Goal: Task Accomplishment & Management: Complete application form

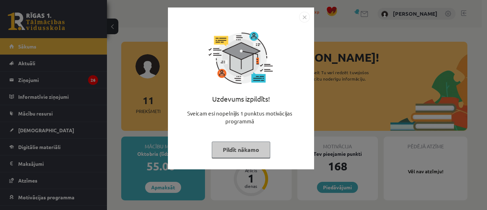
click at [236, 146] on button "Pildīt nākamo" at bounding box center [241, 149] width 58 height 16
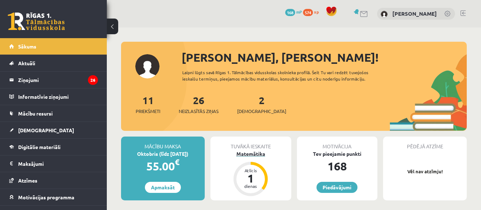
click at [250, 153] on div "Matemātika" at bounding box center [251, 153] width 81 height 7
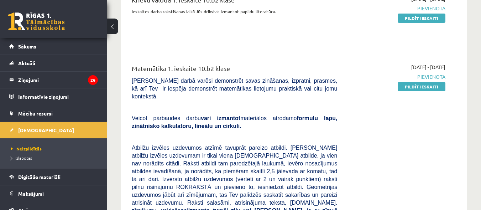
scroll to position [71, 0]
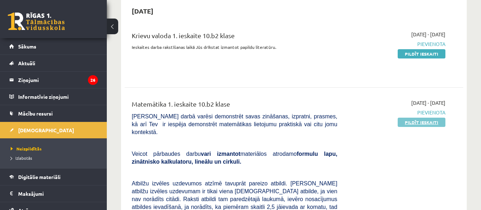
click at [424, 123] on link "Pildīt ieskaiti" at bounding box center [422, 122] width 48 height 9
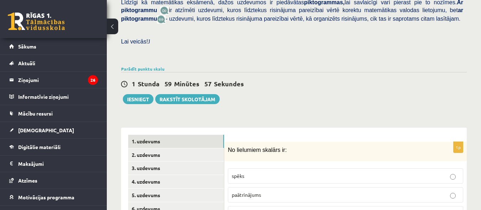
scroll to position [285, 0]
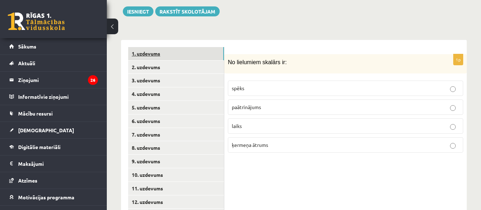
click at [162, 47] on link "1. uzdevums" at bounding box center [176, 53] width 96 height 13
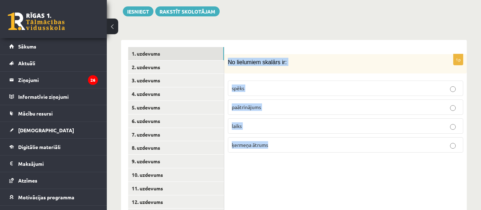
drag, startPoint x: 229, startPoint y: 53, endPoint x: 280, endPoint y: 150, distance: 109.6
click at [280, 150] on div "1p No lielumiem skalārs ir: spēks paātrinājums laiks ķermeņa ātrums" at bounding box center [345, 106] width 243 height 104
copy div "No lielumiem skalārs ir: spēks paātrinājums laiks ķermeņa ātrums"
click at [318, 187] on div "1p No lielumiem skalārs ir: spēks paātrinājums laiks ķermeņa ātrums" at bounding box center [345, 134] width 243 height 189
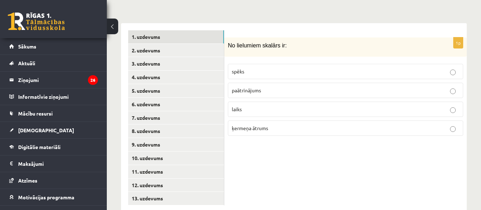
scroll to position [311, 0]
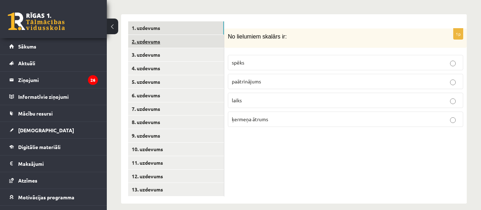
click at [147, 35] on link "2. uzdevums" at bounding box center [176, 41] width 96 height 13
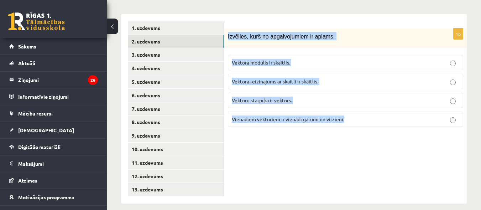
drag, startPoint x: 228, startPoint y: 28, endPoint x: 370, endPoint y: 140, distance: 180.1
click at [370, 140] on div "1p Izvēlies, kurš no apgalvojumiem ir aplams. Vektora modulis ir skaitlis. Vekt…" at bounding box center [345, 108] width 243 height 189
copy div "Izvēlies, kurš no apgalvojumiem ir aplams. Vektora modulis ir skaitlis. Vektora…"
click at [286, 181] on div "1p Izvēlies, kurš no apgalvojumiem ir aplams. Vektora modulis ir skaitlis. Vekt…" at bounding box center [345, 108] width 243 height 189
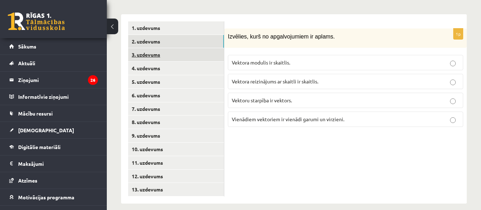
click at [155, 51] on link "3. uzdevums" at bounding box center [176, 54] width 96 height 13
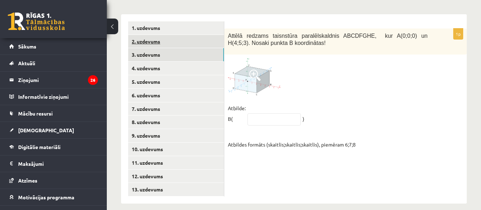
click at [150, 36] on link "2. uzdevums" at bounding box center [176, 41] width 96 height 13
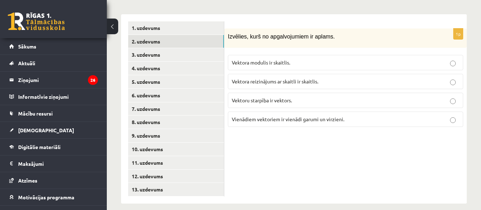
click at [318, 59] on p "Vektora modulis ir skaitlis." at bounding box center [346, 62] width 228 height 7
click at [167, 22] on link "1. uzdevums" at bounding box center [176, 27] width 96 height 13
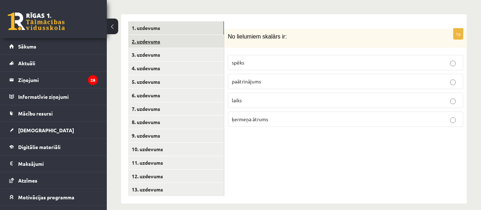
click at [154, 35] on link "2. uzdevums" at bounding box center [176, 41] width 96 height 13
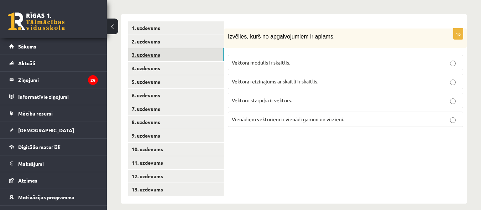
click at [158, 48] on link "3. uzdevums" at bounding box center [176, 54] width 96 height 13
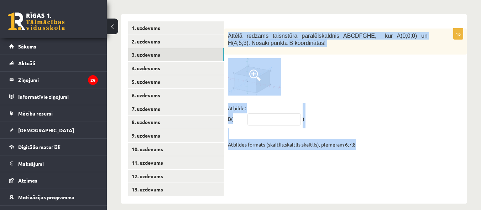
drag, startPoint x: 228, startPoint y: 27, endPoint x: 366, endPoint y: 143, distance: 180.2
click at [366, 143] on div "1p Attēlā redzams taisnstūra paralēlskaldnis ABCDFGHE, kur A(0;0;0) un H(4;5;3)…" at bounding box center [345, 90] width 243 height 125
copy div "Attēlā redzams taisnstūra paralēlskaldnis ABCDFGHE, kur A(0;0;0) un H(4;5;3). N…"
click at [309, 170] on div "1p Attēlā redzams taisnstūra paralēlskaldnis ABCDFGHE, kur A(0;0;0) un H(4;5;3)…" at bounding box center [345, 108] width 243 height 189
click at [387, 105] on fieldset "Atbilde: B( ) Atbildes formāts (skaitlis;skaitlis;skaitlis), piemēram 6;7;8" at bounding box center [345, 126] width 235 height 47
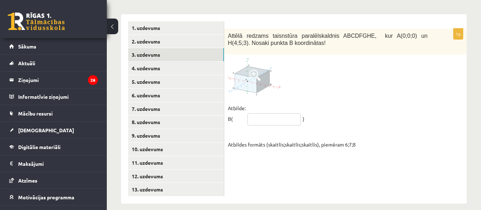
click at [250, 113] on input "text" at bounding box center [274, 119] width 53 height 12
paste input "********"
click at [254, 113] on input "********" at bounding box center [274, 119] width 53 height 12
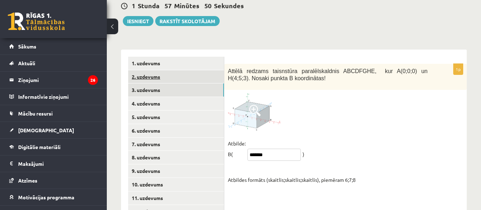
scroll to position [275, 0]
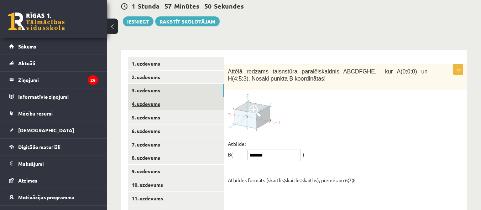
type input "*******"
click at [145, 97] on link "4. uzdevums" at bounding box center [176, 103] width 96 height 13
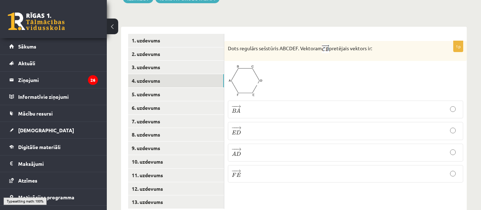
scroll to position [311, 0]
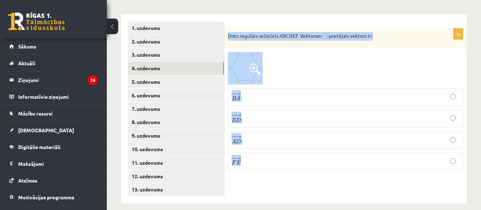
drag, startPoint x: 229, startPoint y: 27, endPoint x: 283, endPoint y: 157, distance: 140.3
click at [284, 157] on div "1p Dots regulārs sešstūris ABCDEF. Vektoram pretējais vektors ir: − − → B A B A…" at bounding box center [345, 101] width 243 height 147
drag, startPoint x: 313, startPoint y: 183, endPoint x: 267, endPoint y: 57, distance: 133.5
click at [263, 57] on img at bounding box center [245, 68] width 35 height 32
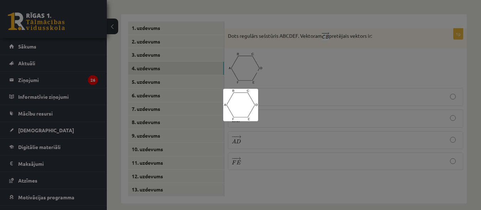
click at [286, 72] on div at bounding box center [240, 105] width 481 height 210
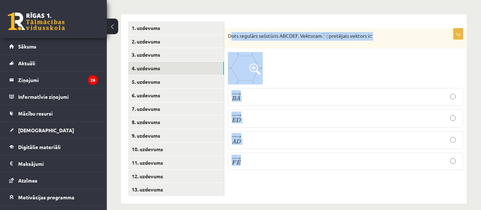
drag, startPoint x: 230, startPoint y: 28, endPoint x: 280, endPoint y: 152, distance: 134.5
drag, startPoint x: 228, startPoint y: 27, endPoint x: 251, endPoint y: 118, distance: 93.6
click at [241, 167] on div "1p Dots regulārs sešstūris ABCDEF. Vektoram pretējais vektors ir: − − → B A B A…" at bounding box center [345, 101] width 243 height 147
copy div "Dots regulārs sešstūris ABCDEF. Vektoram pretējais vektors ir: − − → B A B A → …"
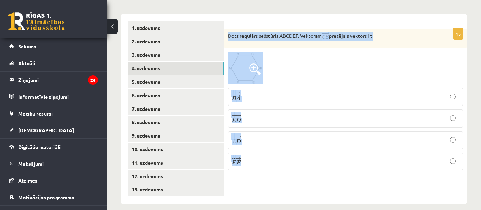
click at [399, 21] on form "1p Dots regulārs sešstūris ABCDEF. Vektoram pretējais vektors ir: − − → B A B A…" at bounding box center [346, 98] width 228 height 154
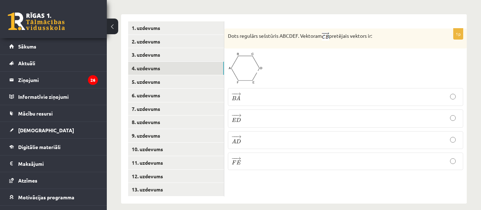
click at [250, 135] on p "− − → A D A D →" at bounding box center [346, 140] width 228 height 10
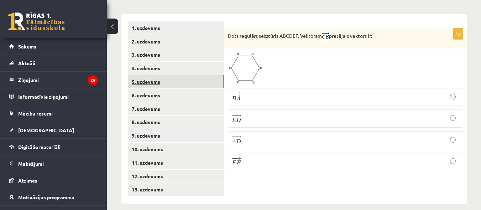
click at [159, 75] on link "5. uzdevums" at bounding box center [176, 81] width 96 height 13
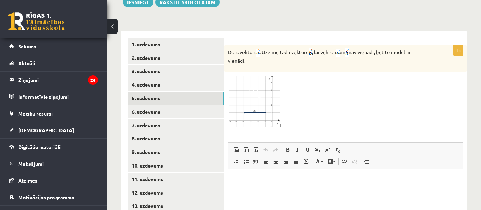
scroll to position [282, 0]
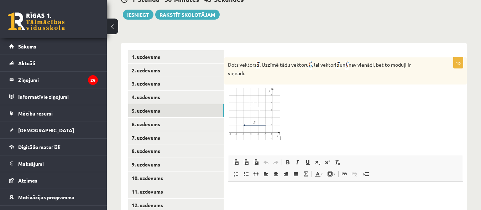
drag, startPoint x: 229, startPoint y: 57, endPoint x: 250, endPoint y: 69, distance: 24.3
click at [250, 69] on p "Dots vektors . Uzzīmē tādu vektoru , lai vektori un nav vienādi, bet to moduļi …" at bounding box center [328, 69] width 200 height 16
copy p "Dots vektors . Uzzīmē tādu vektoru , lai vektori un nav vienādi, bet to moduļi …"
click at [354, 88] on div at bounding box center [345, 114] width 235 height 52
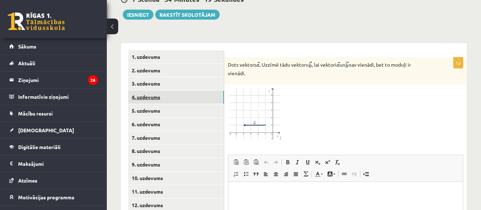
click at [144, 90] on link "4. uzdevums" at bounding box center [176, 96] width 96 height 13
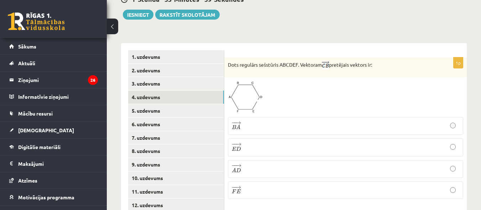
scroll to position [311, 0]
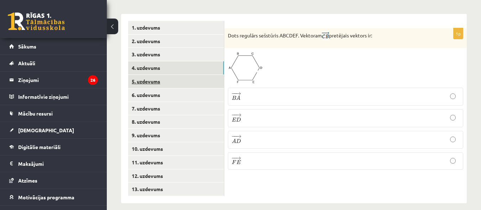
click at [162, 75] on link "5. uzdevums" at bounding box center [176, 81] width 96 height 13
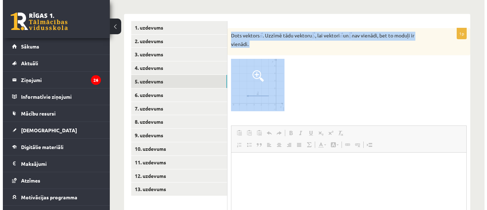
scroll to position [0, 0]
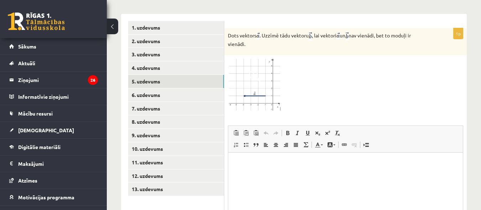
drag, startPoint x: 228, startPoint y: 26, endPoint x: 228, endPoint y: 17, distance: 9.3
click at [229, 28] on div "Dots vektors . Uzzīmē tādu vektoru , lai vektori un nav vienādi, bet to moduļi …" at bounding box center [345, 41] width 243 height 27
click at [260, 174] on html at bounding box center [345, 163] width 235 height 22
click at [237, 130] on span at bounding box center [236, 133] width 6 height 6
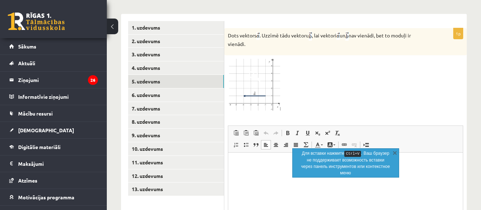
paste body "Визуальный текстовый редактор, wiswyg-editor-user-answer-47433863615400"
click at [255, 130] on span at bounding box center [256, 133] width 6 height 6
click at [344, 142] on span at bounding box center [345, 145] width 6 height 6
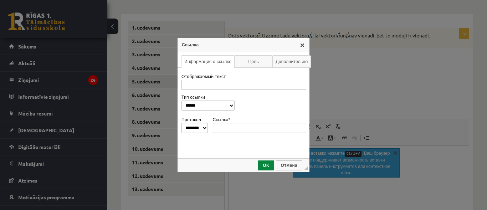
click at [301, 46] on link "X" at bounding box center [302, 45] width 6 height 6
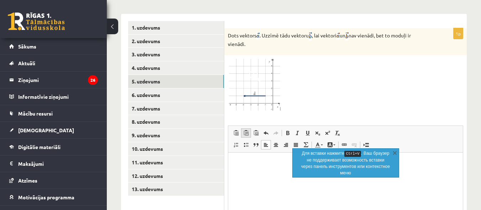
click at [246, 130] on span at bounding box center [246, 133] width 6 height 6
click at [239, 130] on span at bounding box center [236, 133] width 6 height 6
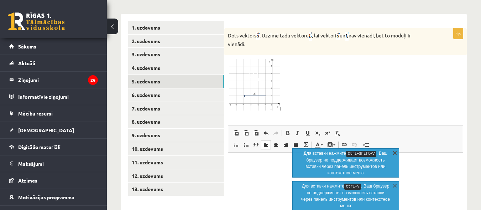
click at [396, 151] on link "X" at bounding box center [394, 152] width 7 height 7
click at [395, 152] on link "X" at bounding box center [394, 152] width 7 height 7
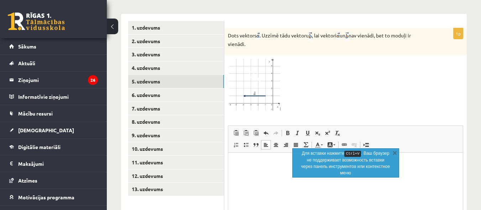
click at [395, 152] on link "X" at bounding box center [394, 152] width 7 height 7
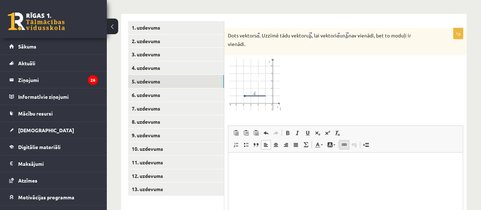
click at [348, 140] on link "Вставить/Редактировать ссылку Комбинация клавиш Ctrl+K" at bounding box center [344, 144] width 10 height 9
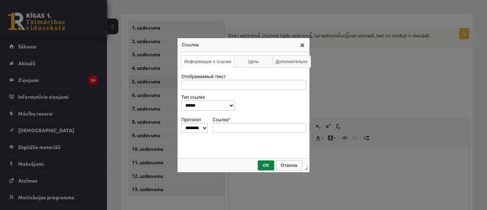
click at [301, 45] on link "X" at bounding box center [302, 45] width 6 height 6
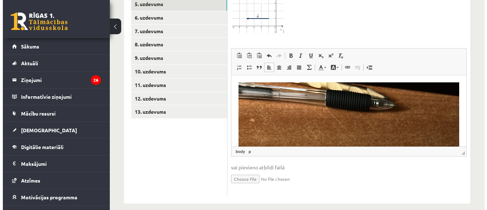
scroll to position [389, 0]
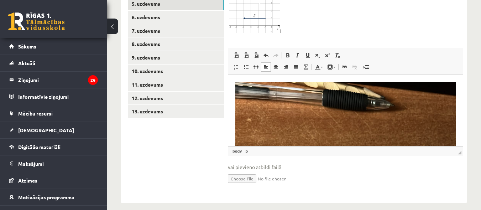
select select
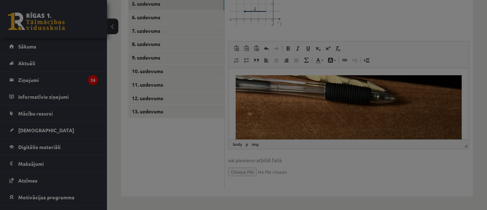
type input "***"
type input "****"
select select "****"
type input "*"
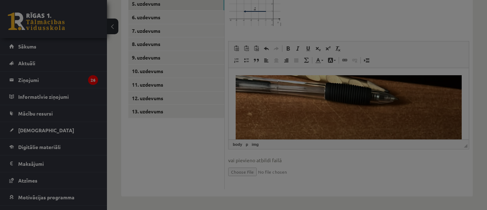
type input "*"
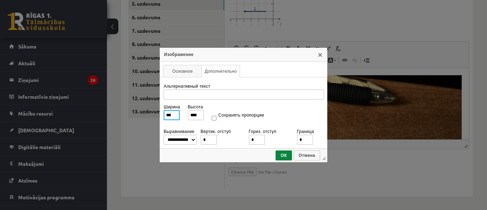
click at [175, 116] on input "***" at bounding box center [171, 115] width 16 height 10
type input "**"
type input "***"
type input "*"
type input "**"
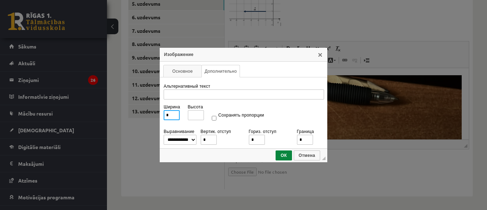
type input "**"
type input "***"
type input "**"
click at [200, 114] on input "***" at bounding box center [196, 115] width 16 height 10
type input "**"
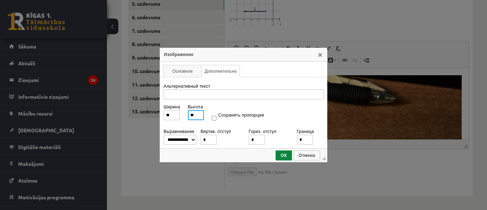
type input "*"
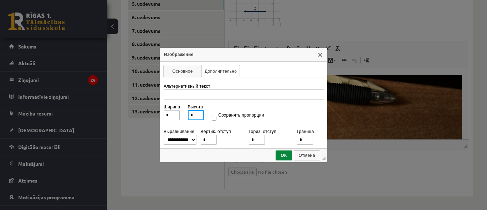
type input "**"
click at [287, 155] on span "ОК" at bounding box center [283, 155] width 15 height 5
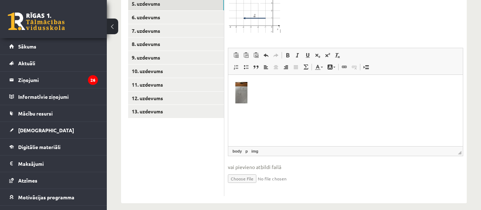
click at [239, 96] on img "Визуальный текстовый редактор, wiswyg-editor-user-answer-47433863615400" at bounding box center [241, 92] width 12 height 21
click at [241, 95] on img "Визуальный текстовый редактор, wiswyg-editor-user-answer-47433863615400" at bounding box center [241, 92] width 12 height 21
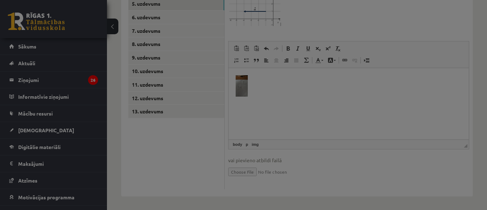
type input "**"
select select "****"
type input "*"
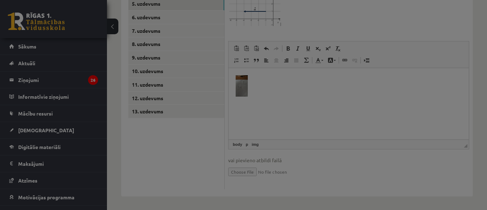
type input "*"
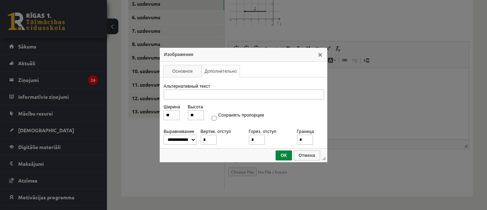
drag, startPoint x: 13, startPoint y: 20, endPoint x: 346, endPoint y: 47, distance: 334.2
click at [346, 47] on div "**********" at bounding box center [243, 105] width 487 height 210
click at [319, 54] on link "X" at bounding box center [320, 55] width 6 height 6
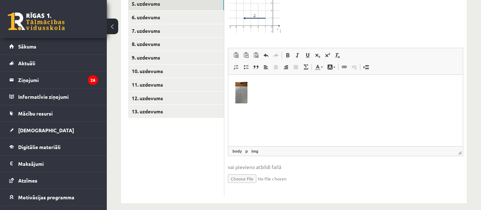
click at [276, 104] on p "Визуальный текстовый редактор, wiswyg-editor-user-answer-47433863615400" at bounding box center [345, 94] width 220 height 24
click at [242, 97] on img "Визуальный текстовый редактор, wiswyg-editor-user-answer-47433863615400" at bounding box center [241, 92] width 12 height 21
select select
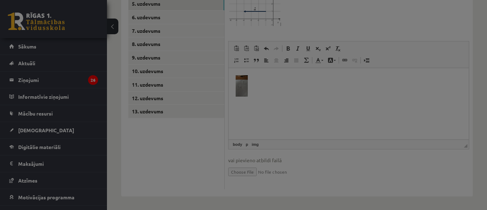
type input "**"
select select "****"
type input "*"
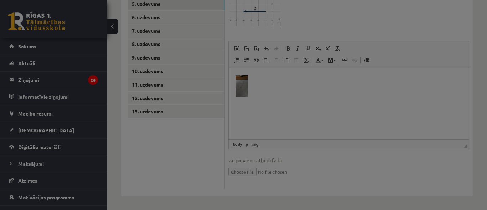
type input "*"
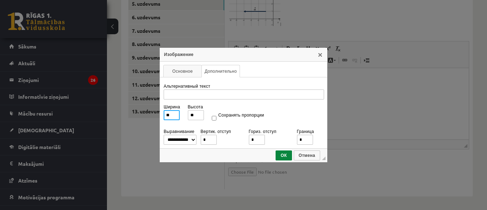
click at [177, 116] on input "**" at bounding box center [171, 115] width 16 height 10
type input "*"
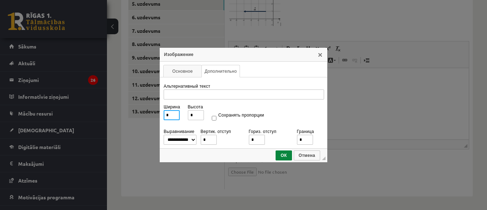
type input "**"
type input "***"
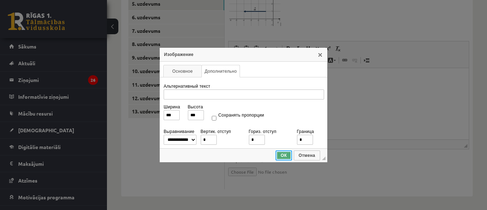
click at [277, 154] on span "ОК" at bounding box center [283, 155] width 15 height 5
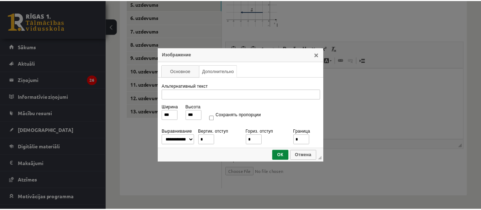
scroll to position [7, 0]
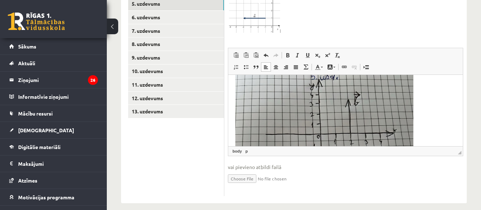
scroll to position [0, 0]
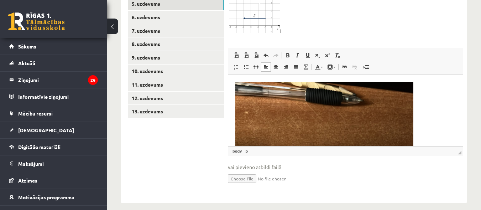
drag, startPoint x: 459, startPoint y: 88, endPoint x: 685, endPoint y: 115, distance: 227.0
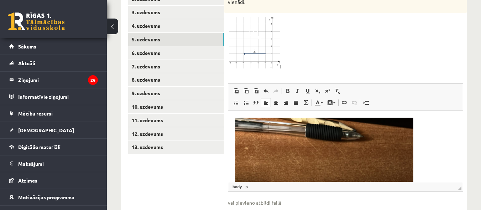
scroll to position [389, 0]
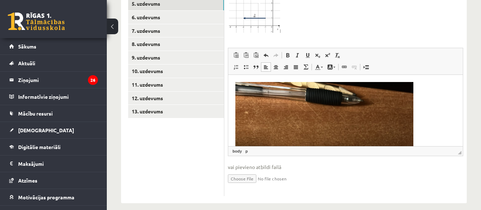
click at [243, 171] on input "file" at bounding box center [345, 178] width 235 height 15
type input "**********"
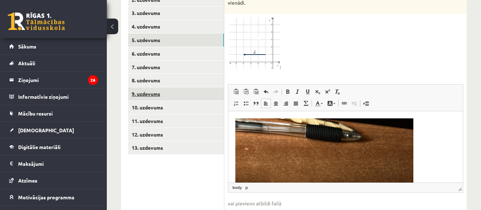
scroll to position [317, 0]
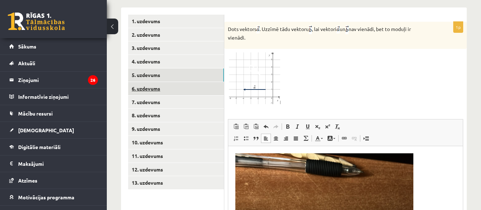
click at [146, 82] on link "6. uzdevums" at bounding box center [176, 88] width 96 height 13
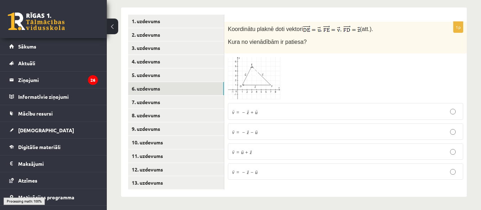
scroll to position [311, 0]
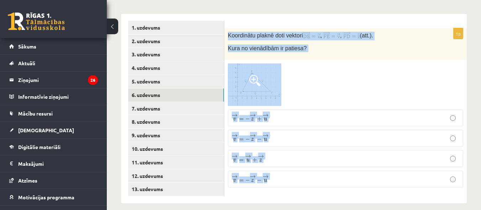
drag, startPoint x: 228, startPoint y: 28, endPoint x: 280, endPoint y: 176, distance: 157.4
click at [280, 176] on div "1p Koordinātu plaknē doti vektori , , (att.). Kura no vienādībām ir patiesa? → …" at bounding box center [345, 110] width 243 height 165
copy div "Koordinātu plaknē doti vektori , , (att.). Kura no vienādībām ir patiesa? → v =…"
click at [345, 21] on form "1p Koordinātu plaknē doti vektori , , (att.). Kura no vienādībām ir patiesa? → …" at bounding box center [346, 107] width 228 height 172
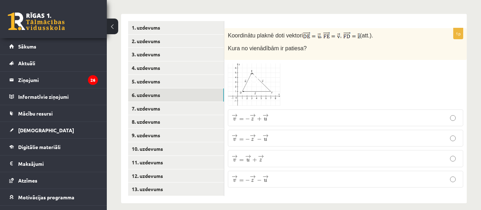
click at [272, 154] on p "→ v = → u + → z v → = u → + z →" at bounding box center [346, 158] width 228 height 9
click at [146, 102] on link "7. uzdevums" at bounding box center [176, 108] width 96 height 13
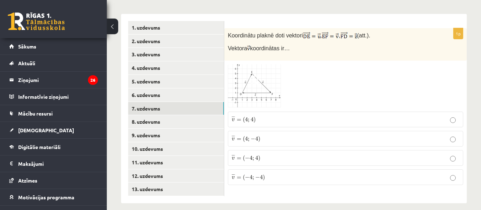
click at [267, 135] on p "¯ ¯ ¯ v = ( 4 ; − 4 ) v ¯ = ( 4 ; − 4 )" at bounding box center [346, 139] width 228 height 8
click at [145, 88] on link "6. uzdevums" at bounding box center [176, 94] width 96 height 13
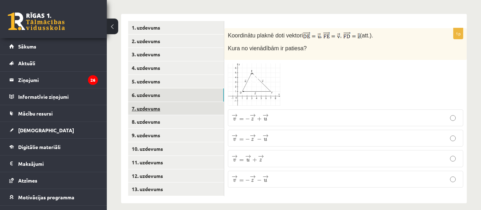
click at [142, 102] on link "7. uzdevums" at bounding box center [176, 108] width 96 height 13
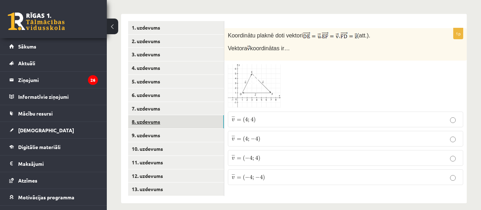
click at [143, 115] on link "8. uzdevums" at bounding box center [176, 121] width 96 height 13
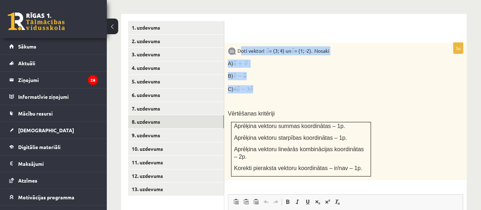
drag, startPoint x: 240, startPoint y: 42, endPoint x: 258, endPoint y: 84, distance: 45.0
click at [258, 84] on div "Doti vektori = (3; 4) un = (1; -2). Nosaki A) B) C) Vērtēšanas kritēriji Aprēķi…" at bounding box center [345, 111] width 243 height 137
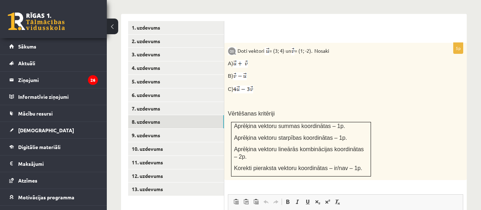
drag, startPoint x: 259, startPoint y: 42, endPoint x: 243, endPoint y: 24, distance: 24.3
click at [243, 28] on div at bounding box center [346, 31] width 228 height 7
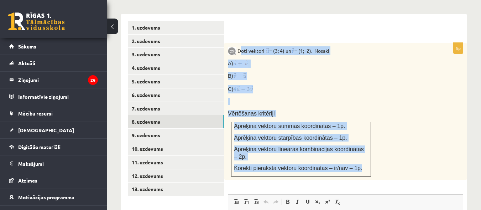
drag, startPoint x: 239, startPoint y: 41, endPoint x: 359, endPoint y: 157, distance: 166.5
click at [359, 157] on div "Doti vektori = (3; 4) un = (1; -2). Nosaki A) B) C) Vērtēšanas kritēriji Aprēķi…" at bounding box center [345, 111] width 243 height 137
copy div "Doti vektori = (3; 4) un = (1; -2). Nosaki A) B) C) Vērtēšanas kritēriji Aprēķi…"
click at [158, 129] on link "9. uzdevums" at bounding box center [176, 135] width 96 height 13
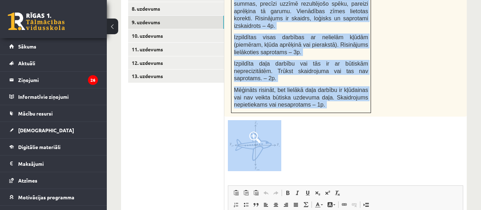
scroll to position [554, 0]
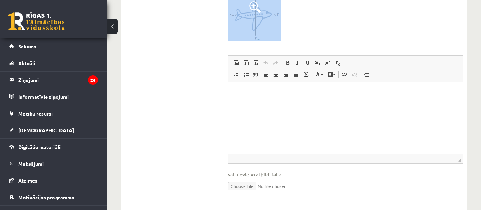
drag, startPoint x: 248, startPoint y: 42, endPoint x: 295, endPoint y: 32, distance: 47.9
click at [295, 32] on div "4p Uz reaktīvo lidmašīnu vertikālajā virzienā darbojas 542kN liels smaguma spēk…" at bounding box center [345, 2] width 243 height 404
drag, startPoint x: 323, startPoint y: 25, endPoint x: 327, endPoint y: 39, distance: 14.3
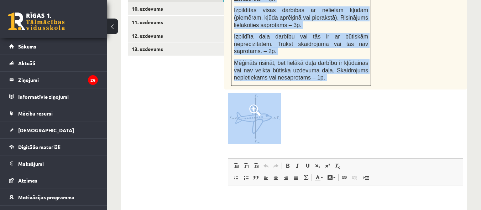
scroll to position [447, 0]
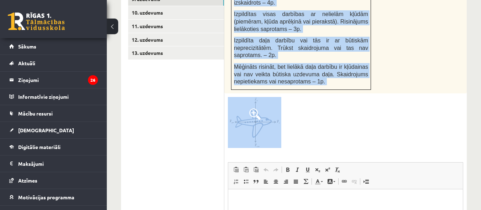
copy div "Uz reaktīvo lidmašīnu vertikālajā virzienā darbojas 542kN liels smaguma spēks u…"
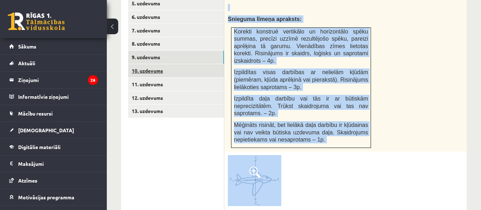
scroll to position [376, 0]
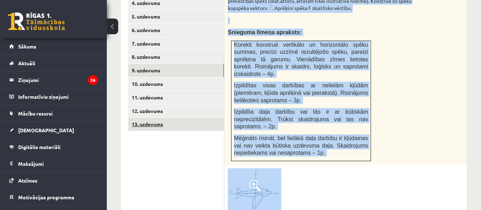
click at [146, 118] on link "13. uzdevums" at bounding box center [176, 124] width 96 height 13
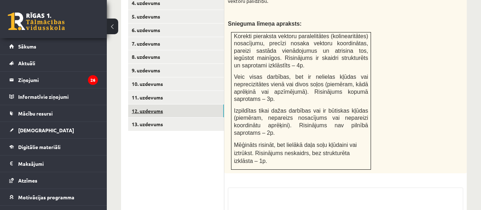
click at [157, 104] on link "12. uzdevums" at bounding box center [176, 110] width 96 height 13
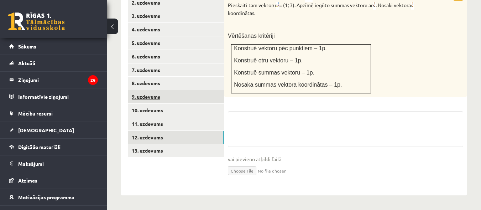
scroll to position [342, 0]
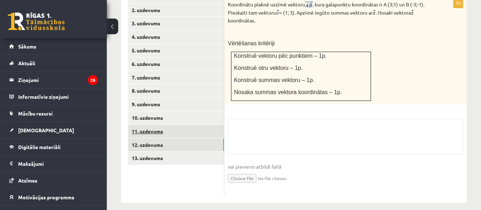
click at [153, 125] on link "11. uzdevums" at bounding box center [176, 131] width 96 height 13
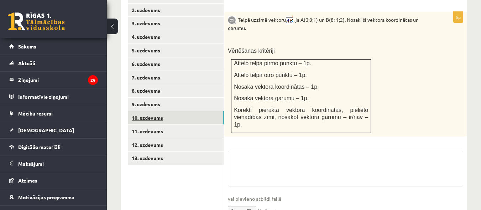
click at [151, 111] on link "10. uzdevums" at bounding box center [176, 117] width 96 height 13
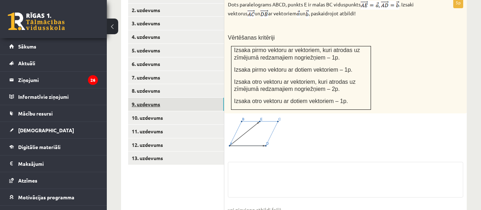
click at [154, 99] on link "9. uzdevums" at bounding box center [176, 104] width 96 height 13
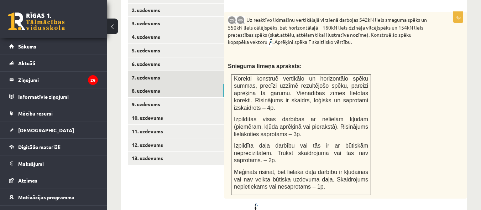
scroll to position [0, 0]
click at [146, 84] on link "8. uzdevums" at bounding box center [176, 90] width 96 height 13
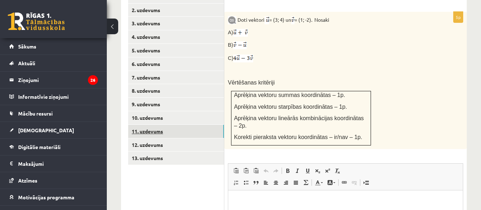
click at [147, 125] on link "11. uzdevums" at bounding box center [176, 131] width 96 height 13
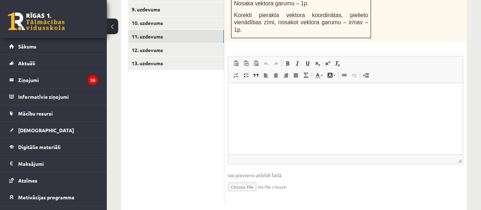
scroll to position [437, 0]
click at [245, 178] on input "file" at bounding box center [345, 185] width 235 height 15
type input "**********"
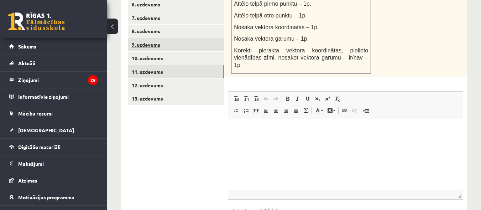
click at [145, 38] on link "9. uzdevums" at bounding box center [176, 44] width 96 height 13
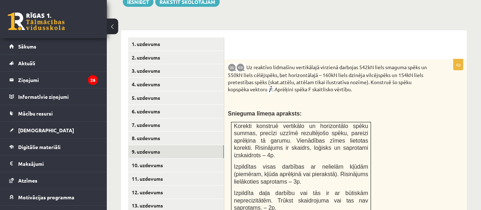
scroll to position [0, 0]
click at [141, 131] on link "8. uzdevums" at bounding box center [176, 137] width 96 height 13
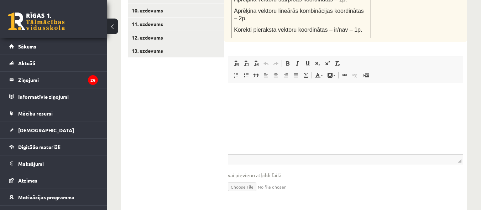
scroll to position [378, 0]
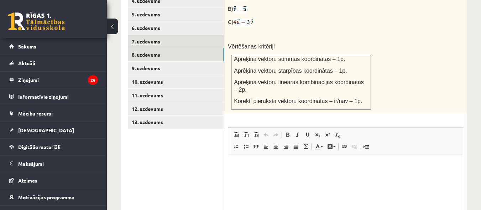
click at [151, 35] on link "7. uzdevums" at bounding box center [176, 41] width 96 height 13
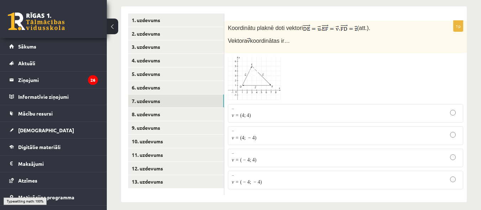
scroll to position [311, 0]
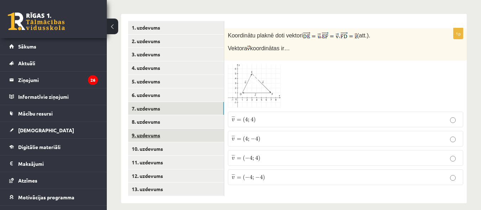
click at [150, 129] on link "9. uzdevums" at bounding box center [176, 135] width 96 height 13
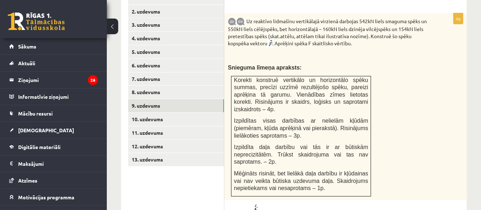
scroll to position [340, 0]
click at [145, 86] on link "8. uzdevums" at bounding box center [176, 92] width 96 height 13
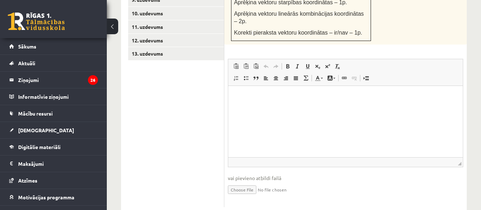
scroll to position [449, 0]
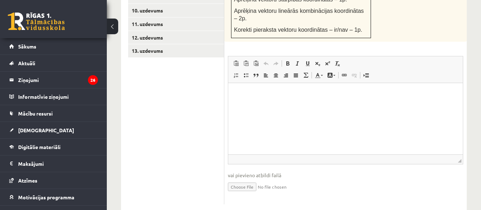
click at [244, 179] on input "file" at bounding box center [345, 186] width 235 height 15
type input "**********"
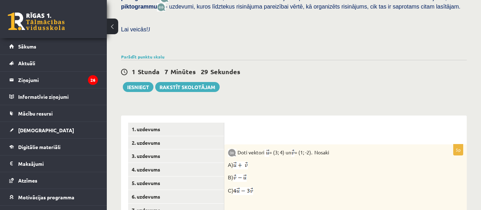
scroll to position [200, 0]
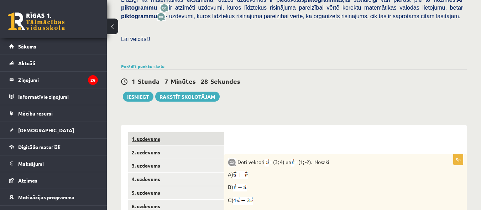
click at [155, 132] on link "1. uzdevums" at bounding box center [176, 138] width 96 height 13
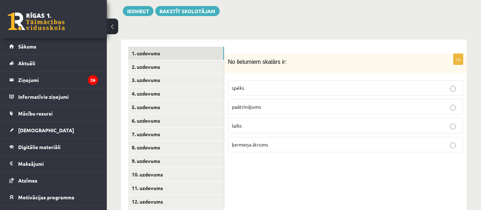
scroll to position [311, 0]
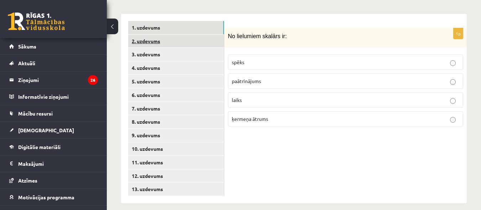
click at [146, 35] on link "2. uzdevums" at bounding box center [176, 41] width 96 height 13
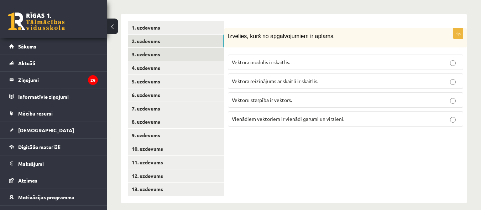
click at [144, 48] on link "3. uzdevums" at bounding box center [176, 54] width 96 height 13
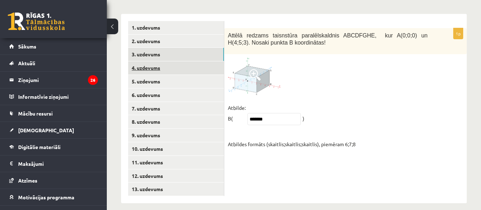
click at [144, 61] on link "4. uzdevums" at bounding box center [176, 67] width 96 height 13
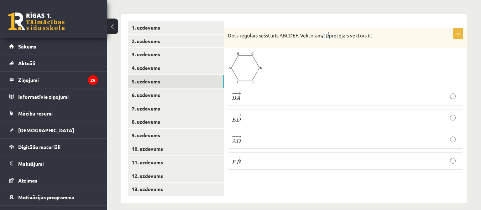
click at [147, 75] on link "5. uzdevums" at bounding box center [176, 81] width 96 height 13
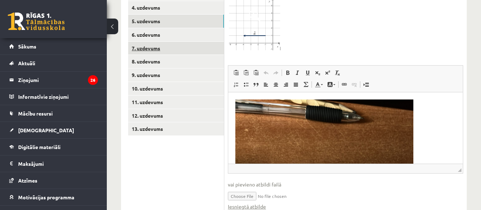
scroll to position [360, 0]
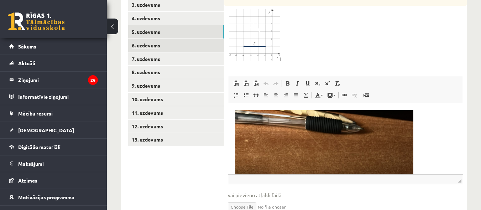
click at [145, 39] on link "6. uzdevums" at bounding box center [176, 45] width 96 height 13
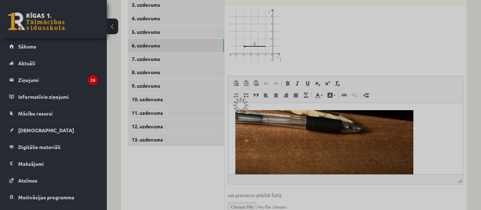
scroll to position [311, 0]
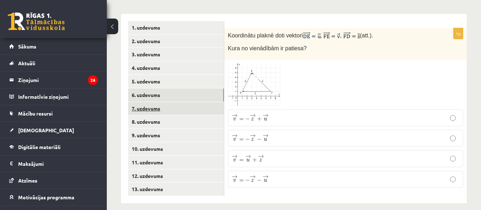
click at [147, 102] on link "7. uzdevums" at bounding box center [176, 108] width 96 height 13
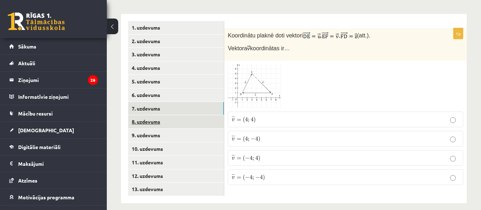
click at [157, 115] on link "8. uzdevums" at bounding box center [176, 121] width 96 height 13
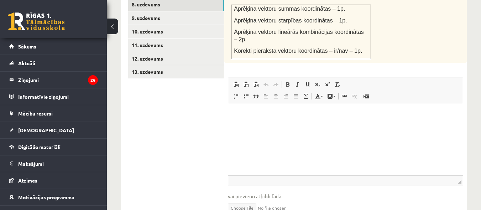
scroll to position [457, 0]
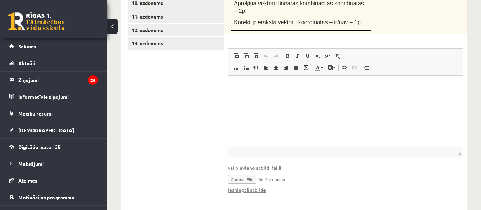
click at [253, 94] on html at bounding box center [345, 87] width 235 height 22
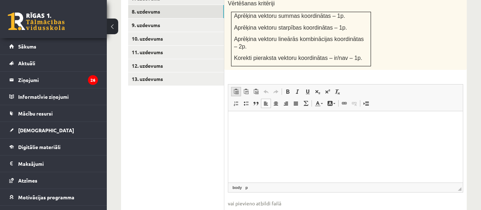
click at [234, 89] on span at bounding box center [236, 92] width 6 height 6
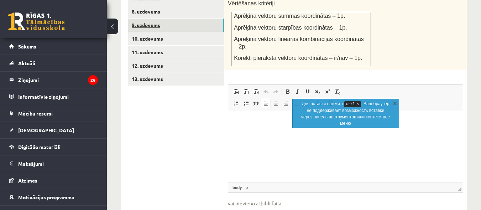
click at [158, 19] on link "9. uzdevums" at bounding box center [176, 25] width 96 height 13
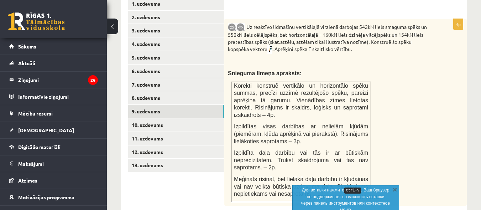
scroll to position [350, 0]
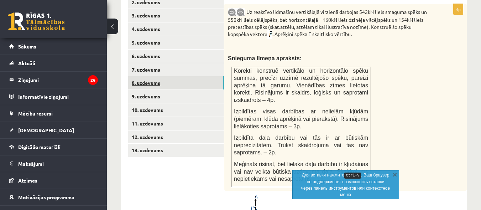
click at [151, 76] on link "8. uzdevums" at bounding box center [176, 82] width 96 height 13
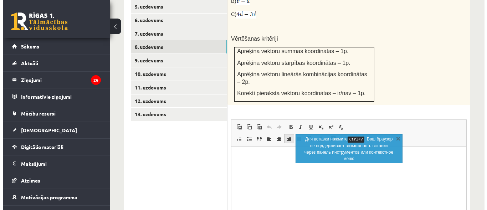
scroll to position [0, 0]
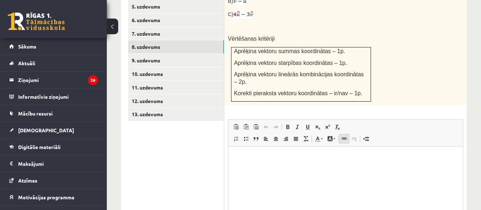
click at [341, 134] on link "Вставить/Редактировать ссылку Комбинация клавиш Ctrl+K" at bounding box center [344, 138] width 10 height 9
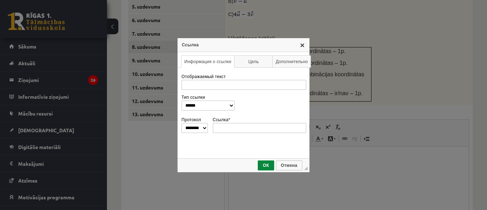
click at [302, 47] on link "X" at bounding box center [302, 45] width 6 height 6
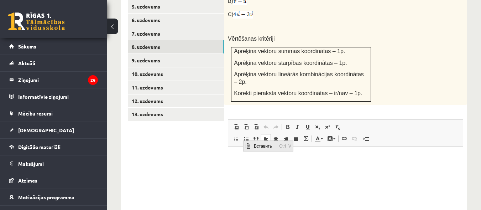
click at [255, 145] on span "Вставить" at bounding box center [264, 146] width 25 height 10
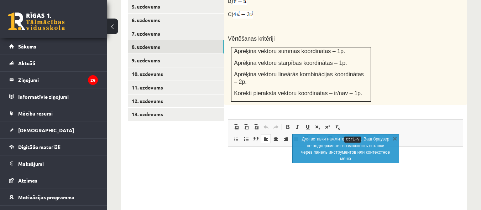
click at [237, 157] on p "Визуальный текстовый редактор, wiswyg-editor-user-answer-47433797413200" at bounding box center [345, 157] width 220 height 7
click at [241, 146] on span "Вставить" at bounding box center [241, 147] width 6 height 6
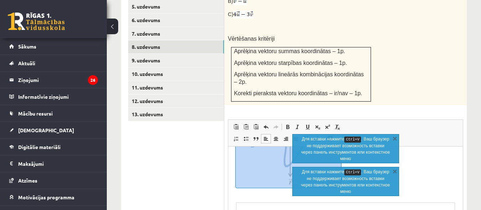
scroll to position [457, 0]
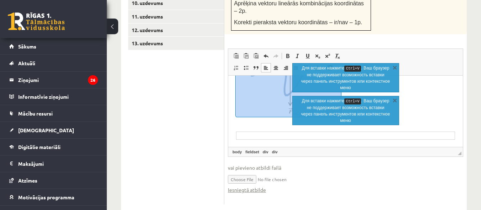
drag, startPoint x: 235, startPoint y: 91, endPoint x: 314, endPoint y: 162, distance: 106.4
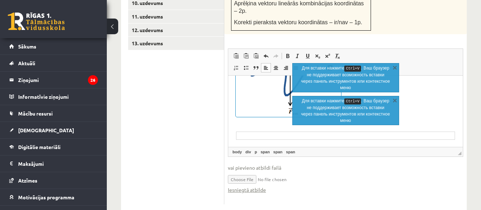
scroll to position [0, 0]
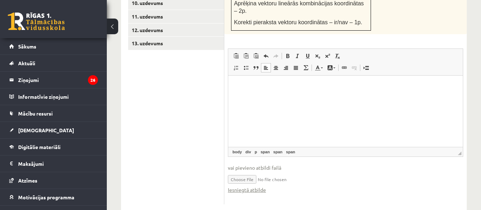
click at [72, 7] on div "0 Dāvanas 168 mP 574 xp" at bounding box center [53, 19] width 107 height 38
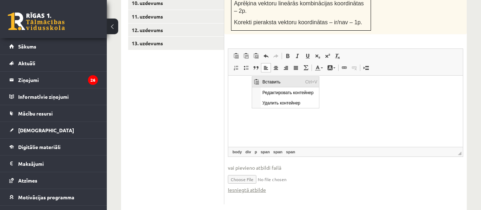
click at [273, 83] on span "Вставить" at bounding box center [282, 82] width 43 height 10
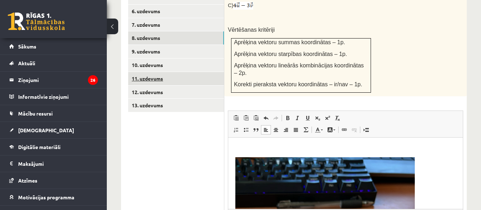
scroll to position [385, 0]
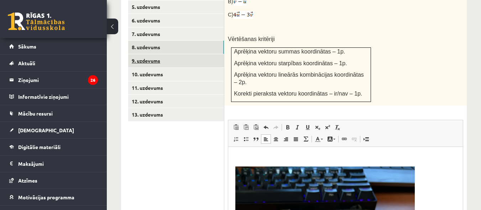
click at [150, 54] on link "9. uzdevums" at bounding box center [176, 60] width 96 height 13
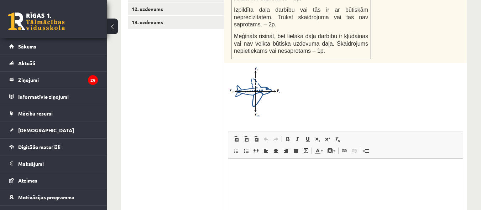
scroll to position [554, 0]
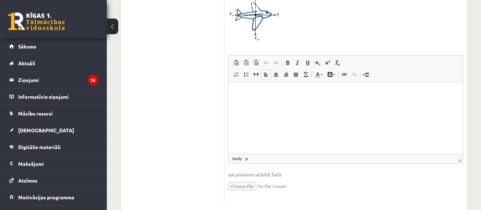
click at [307, 104] on html at bounding box center [345, 93] width 235 height 22
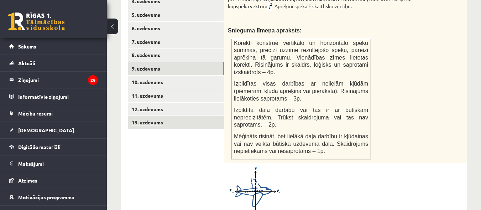
scroll to position [376, 0]
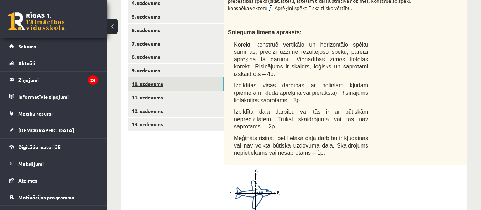
click at [146, 77] on link "10. uzdevums" at bounding box center [176, 83] width 96 height 13
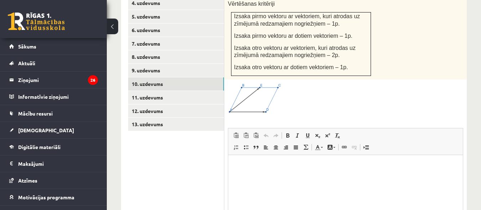
click at [249, 162] on p "Визуальный текстовый редактор, wiswyg-editor-user-answer-47433757089900" at bounding box center [345, 165] width 220 height 7
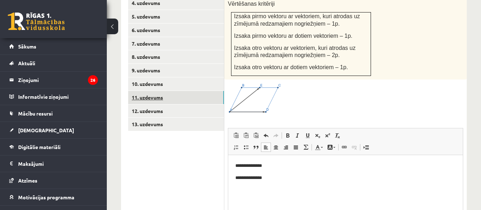
click at [149, 91] on link "11. uzdevums" at bounding box center [176, 97] width 96 height 13
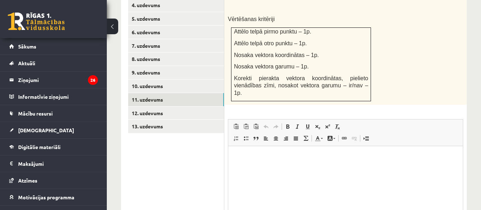
scroll to position [409, 0]
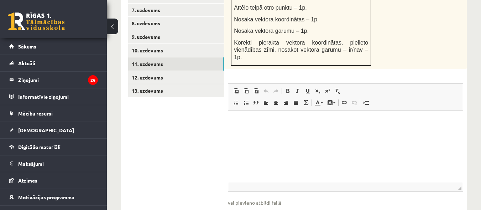
click at [252, 132] on html at bounding box center [345, 121] width 235 height 22
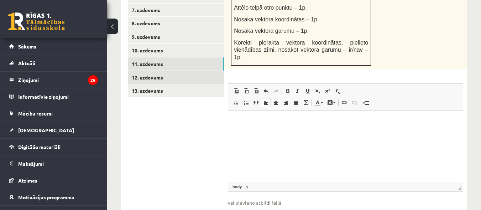
click at [155, 71] on link "12. uzdevums" at bounding box center [176, 77] width 96 height 13
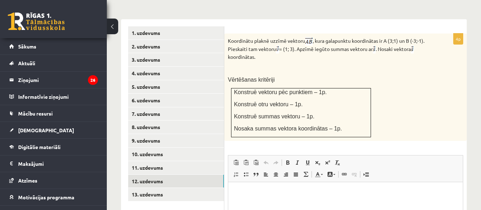
scroll to position [306, 0]
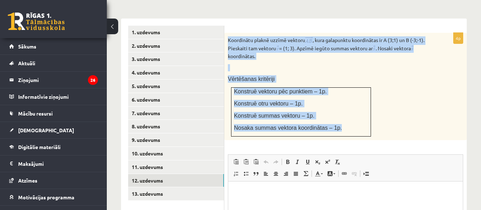
drag, startPoint x: 228, startPoint y: 31, endPoint x: 337, endPoint y: 124, distance: 143.0
click at [337, 124] on div "Koordinātu plaknē uzzīmē vektoru , kura galapunktu koordinātas ir A (3;1) un B …" at bounding box center [345, 86] width 243 height 107
copy div "Koordinātu plaknē uzzīmē vektoru , kura galapunktu koordinātas ir A (3;1) un B …"
click at [419, 79] on div "Koordinātu plaknē uzzīmē vektoru , kura galapunktu koordinātas ir A (3;1) un B …" at bounding box center [345, 86] width 243 height 107
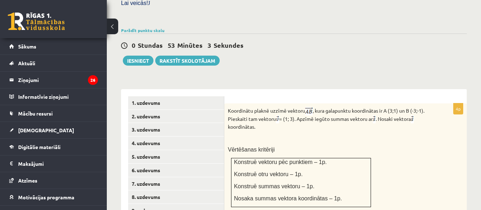
scroll to position [235, 0]
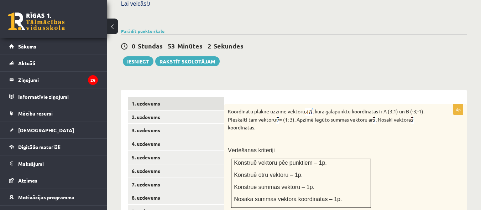
click at [146, 100] on link "1. uzdevums" at bounding box center [176, 103] width 96 height 13
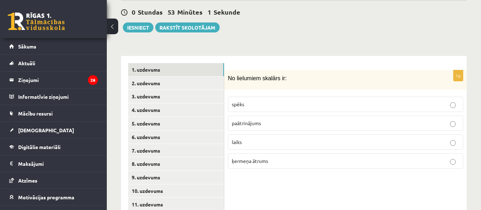
scroll to position [306, 0]
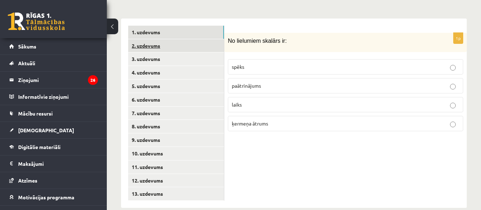
click at [153, 39] on link "2. uzdevums" at bounding box center [176, 45] width 96 height 13
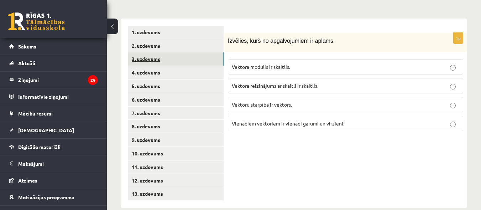
click at [157, 52] on link "3. uzdevums" at bounding box center [176, 58] width 96 height 13
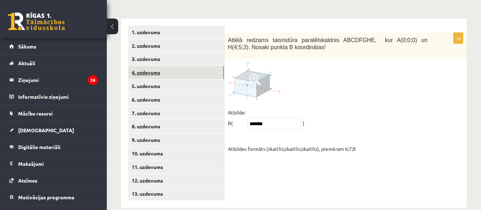
click at [152, 66] on link "4. uzdevums" at bounding box center [176, 72] width 96 height 13
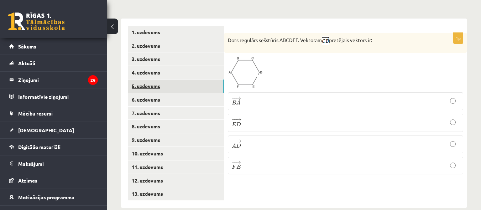
click at [149, 79] on link "5. uzdevums" at bounding box center [176, 85] width 96 height 13
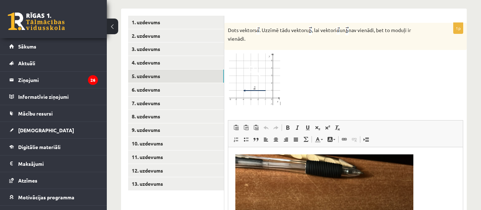
scroll to position [325, 0]
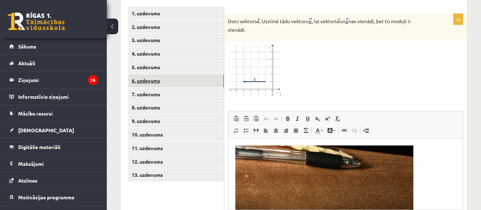
click at [146, 74] on link "6. uzdevums" at bounding box center [176, 80] width 96 height 13
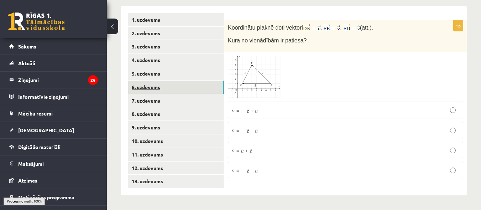
scroll to position [311, 0]
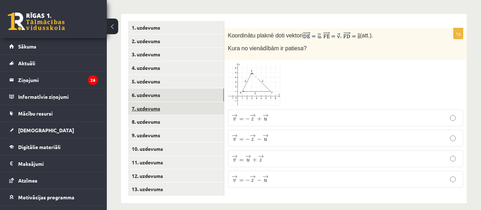
click at [159, 102] on link "7. uzdevums" at bounding box center [176, 108] width 96 height 13
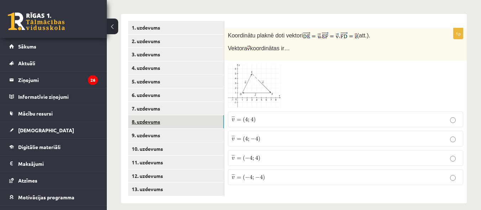
click at [148, 115] on link "8. uzdevums" at bounding box center [176, 121] width 96 height 13
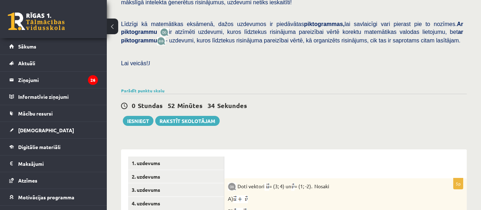
scroll to position [178, 0]
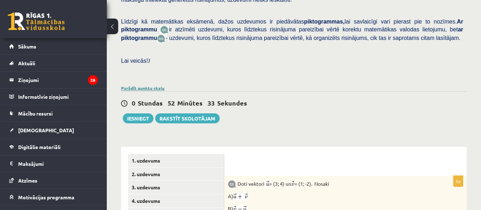
click at [152, 85] on link "Parādīt punktu skalu" at bounding box center [142, 88] width 43 height 6
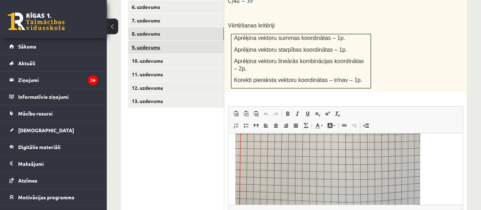
scroll to position [606, 0]
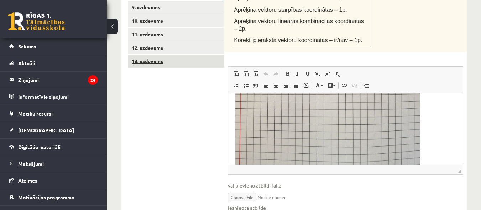
click at [150, 54] on link "13. uzdevums" at bounding box center [176, 60] width 96 height 13
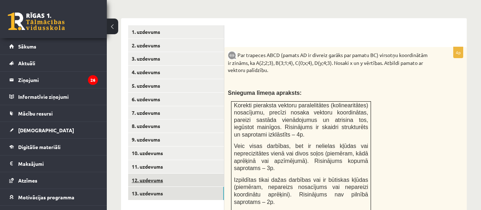
scroll to position [489, 0]
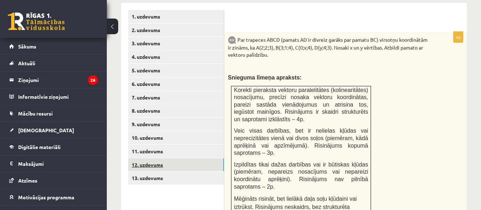
click at [161, 160] on link "12. uzdevums" at bounding box center [176, 164] width 96 height 13
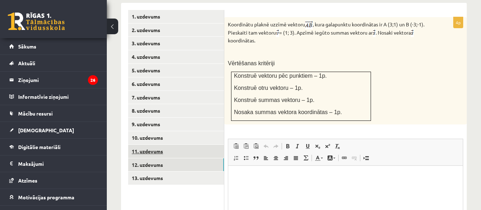
scroll to position [0, 0]
click at [147, 145] on link "11. uzdevums" at bounding box center [176, 151] width 96 height 13
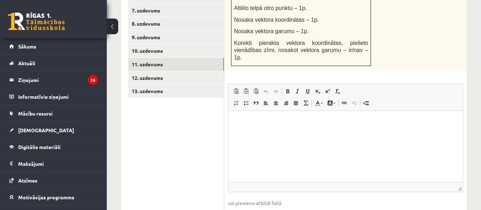
scroll to position [540, 0]
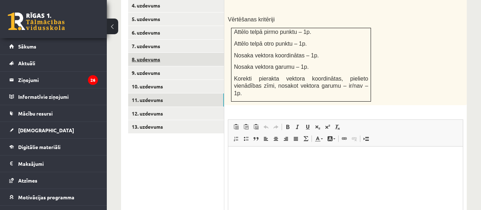
click at [147, 53] on link "8. uzdevums" at bounding box center [176, 59] width 96 height 13
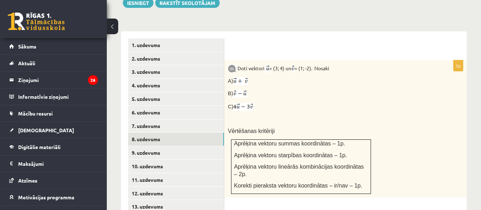
scroll to position [481, 0]
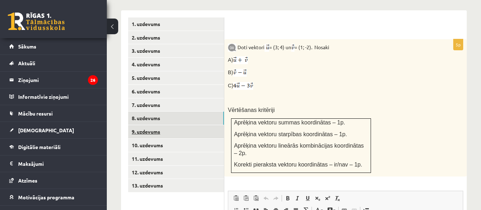
click at [142, 125] on link "9. uzdevums" at bounding box center [176, 131] width 96 height 13
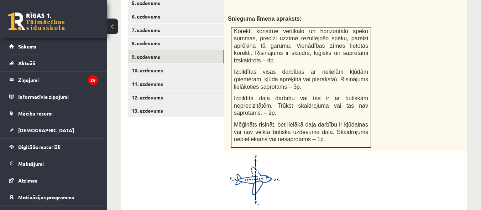
scroll to position [542, 0]
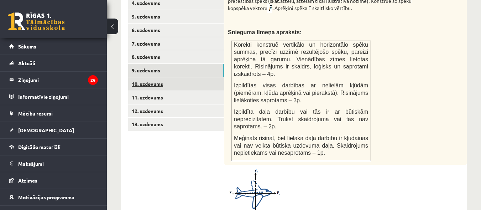
click at [152, 77] on link "10. uzdevums" at bounding box center [176, 83] width 96 height 13
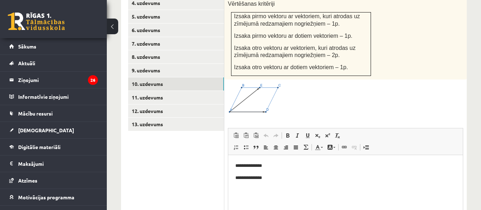
scroll to position [0, 0]
click at [148, 91] on link "11. uzdevums" at bounding box center [176, 97] width 96 height 13
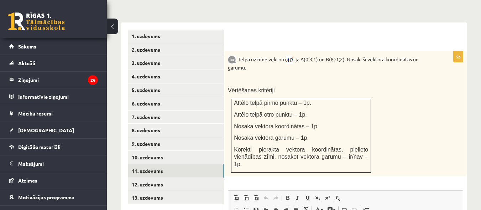
scroll to position [505, 0]
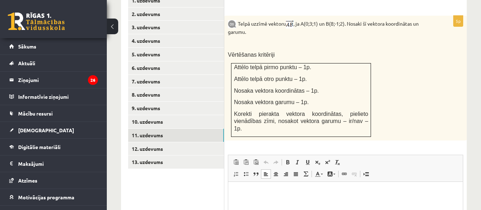
click at [259, 203] on html at bounding box center [345, 192] width 235 height 22
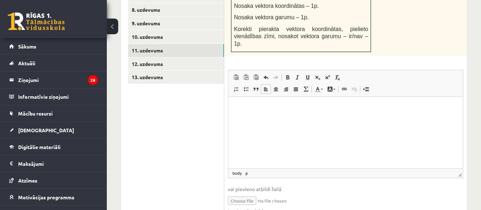
scroll to position [611, 0]
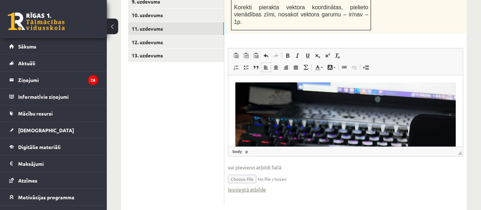
click at [202, 94] on ul "1. uzdevums 2. uzdevums 3. uzdevums 4. uzdevums 5. uzdevums 6. uzdevums 7. uzde…" at bounding box center [176, 45] width 96 height 316
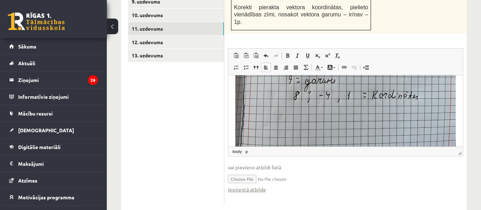
scroll to position [328, 0]
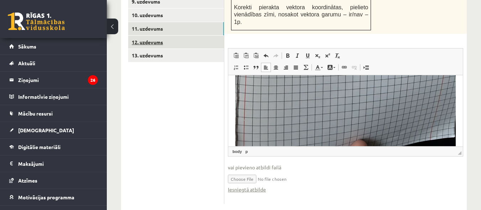
click at [160, 36] on link "12. uzdevums" at bounding box center [176, 42] width 96 height 13
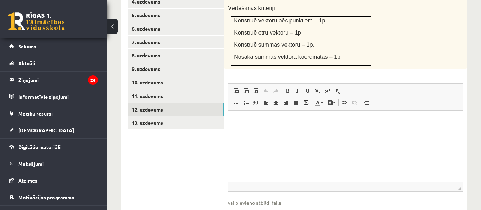
scroll to position [544, 0]
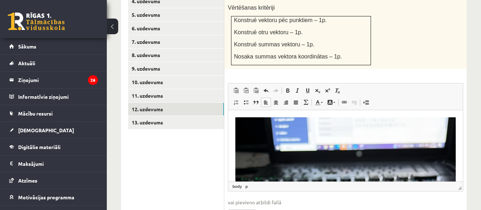
click at [181, 156] on ul "1. uzdevums 2. uzdevums 3. uzdevums 4. uzdevums 5. uzdevums 6. uzdevums 7. uzde…" at bounding box center [176, 92] width 96 height 277
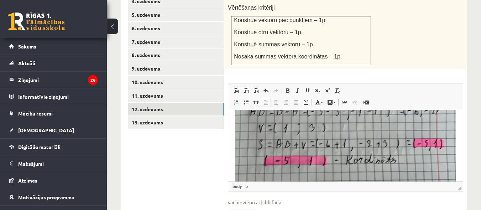
scroll to position [328, 0]
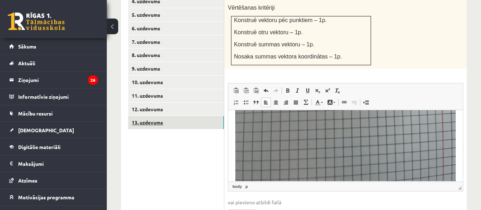
click at [156, 116] on link "13. uzdevums" at bounding box center [176, 122] width 96 height 13
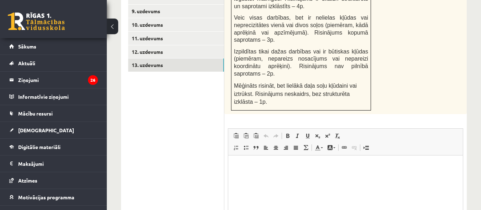
scroll to position [666, 0]
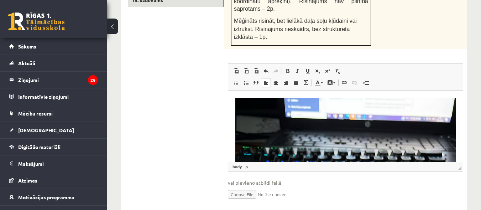
click at [170, 110] on ul "1. uzdevums 2. uzdevums 3. uzdevums 4. uzdevums 5. uzdevums 6. uzdevums 7. uzde…" at bounding box center [176, 21] width 96 height 379
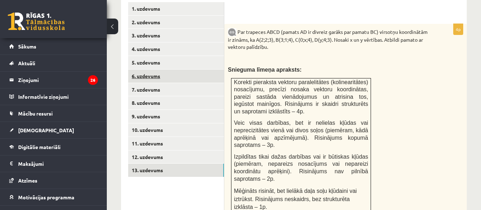
scroll to position [453, 0]
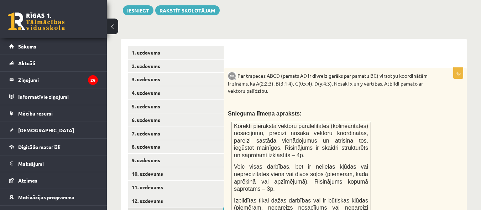
click at [153, 46] on link "1. uzdevums" at bounding box center [176, 52] width 96 height 13
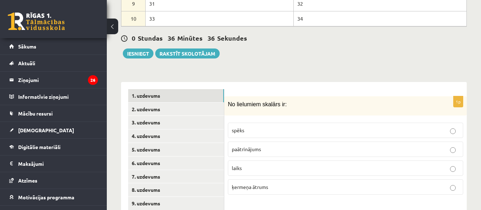
scroll to position [300, 0]
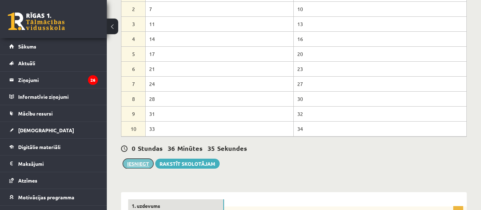
click at [136, 159] on button "Iesniegt" at bounding box center [138, 164] width 31 height 10
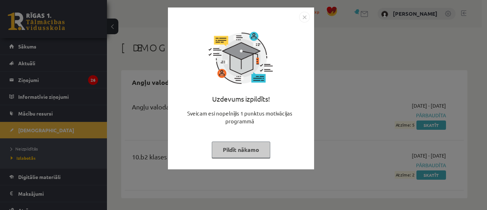
click at [246, 153] on button "Pildīt nākamo" at bounding box center [241, 149] width 58 height 16
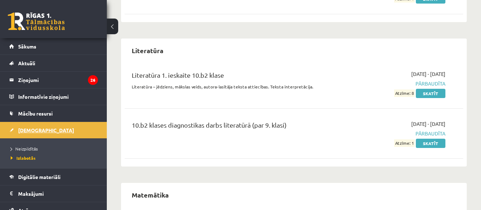
scroll to position [809, 0]
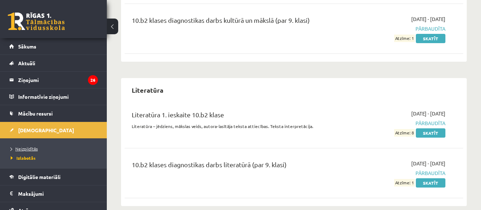
click at [22, 148] on span "Neizpildītās" at bounding box center [24, 149] width 27 height 6
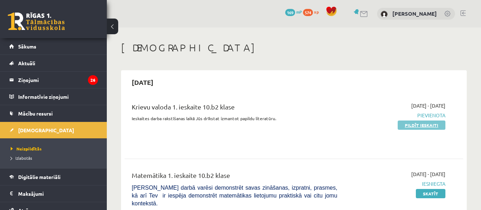
click at [420, 126] on link "Pildīt ieskaiti" at bounding box center [422, 124] width 48 height 9
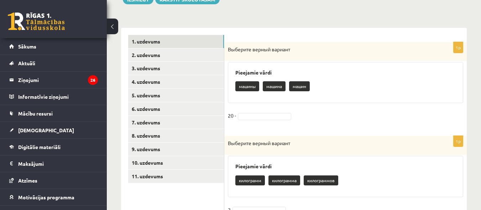
scroll to position [142, 0]
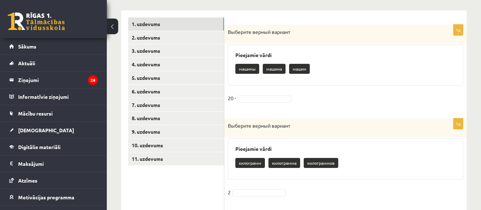
click at [301, 70] on p "машин" at bounding box center [299, 69] width 21 height 10
drag, startPoint x: 303, startPoint y: 68, endPoint x: 279, endPoint y: 89, distance: 32.6
click at [279, 89] on div "1p Выберите верный вариант Pieejamie vārdi машины машина машин 20 -" at bounding box center [345, 68] width 243 height 87
click at [312, 80] on div "Pieejamie vārdi машины машина машин" at bounding box center [345, 65] width 235 height 41
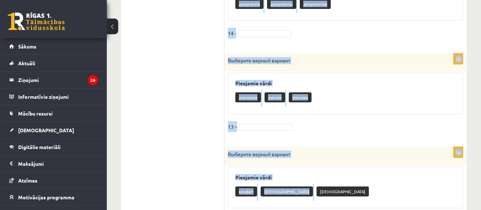
scroll to position [816, 0]
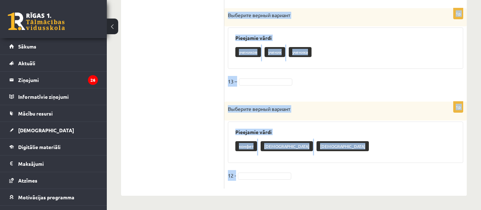
drag, startPoint x: 230, startPoint y: 32, endPoint x: 241, endPoint y: 178, distance: 147.1
copy form "Loremips dolors ametcon Adipiscin elits doeius tempor incid 46 - 8u Laboreet do…"
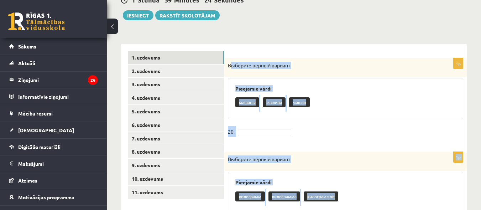
scroll to position [103, 0]
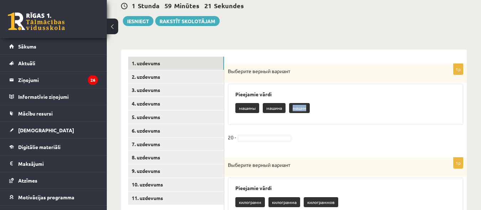
drag, startPoint x: 294, startPoint y: 107, endPoint x: 312, endPoint y: 109, distance: 18.0
click at [312, 109] on div "машины машина машин" at bounding box center [345, 108] width 220 height 17
copy p "машин"
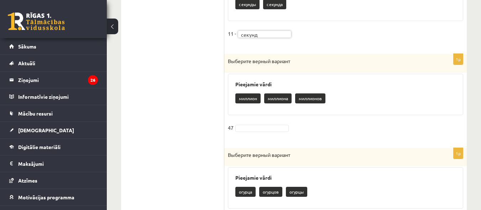
scroll to position [495, 0]
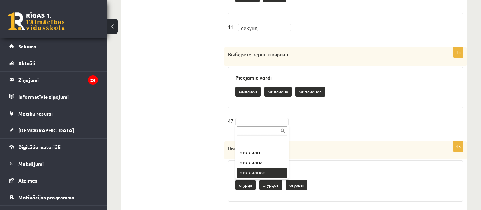
drag, startPoint x: 267, startPoint y: 171, endPoint x: 291, endPoint y: 147, distance: 33.8
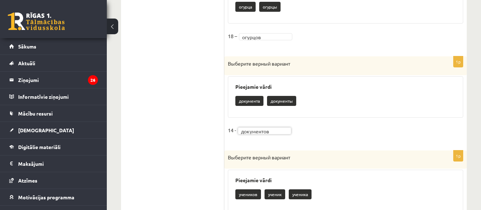
scroll to position [780, 0]
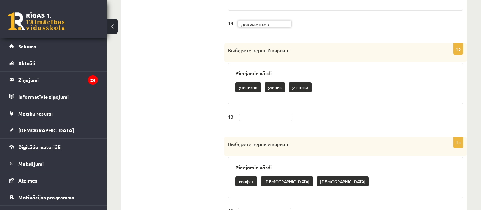
click at [256, 112] on fieldset "13 –" at bounding box center [345, 118] width 235 height 15
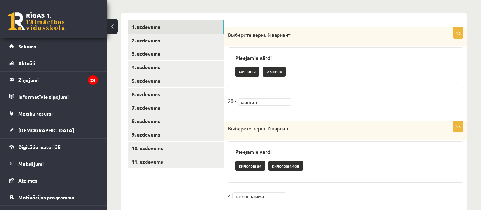
scroll to position [103, 0]
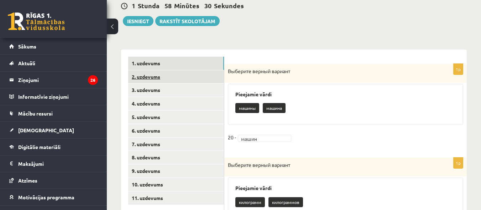
click at [155, 74] on link "2. uzdevums" at bounding box center [176, 76] width 96 height 13
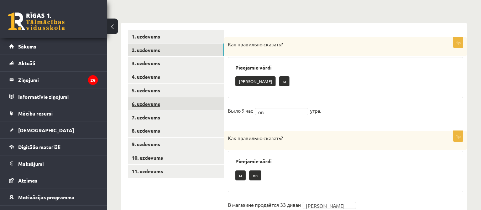
scroll to position [120, 0]
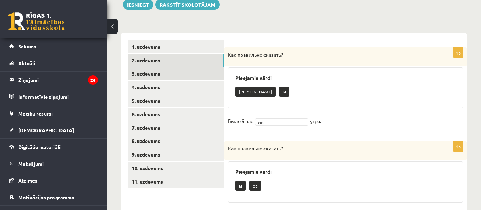
click at [145, 73] on link "3. uzdevums" at bounding box center [176, 73] width 96 height 13
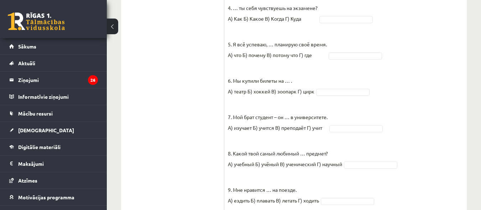
scroll to position [170, 0]
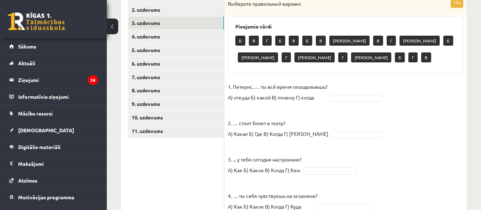
click at [280, 98] on p "1. Петерис, … ты всё время опаздываешь? А) откуда Б) какой В) почему Г) когда" at bounding box center [278, 91] width 100 height 21
click at [248, 86] on p "1. Петерис, … ты всё время опаздываешь? А) откуда Б) какой В) почему Г) когда" at bounding box center [278, 91] width 100 height 21
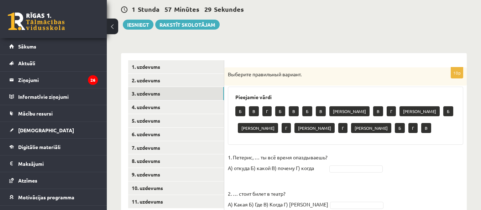
scroll to position [99, 0]
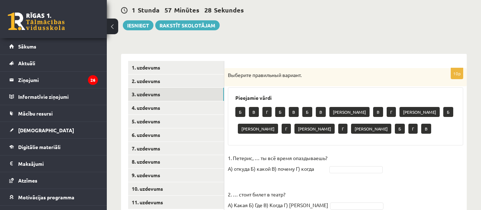
click at [241, 112] on p "Б" at bounding box center [240, 112] width 10 height 10
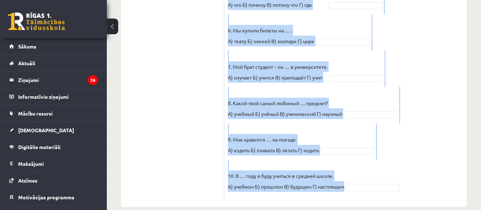
scroll to position [420, 0]
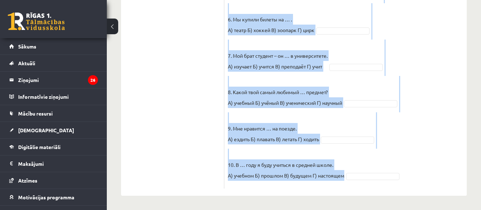
drag, startPoint x: 229, startPoint y: 4, endPoint x: 325, endPoint y: 207, distance: 224.8
copy div "Loremips dolorsitam consect. Adipiscin elits D E T I U L E D M A E A M V Q N E …"
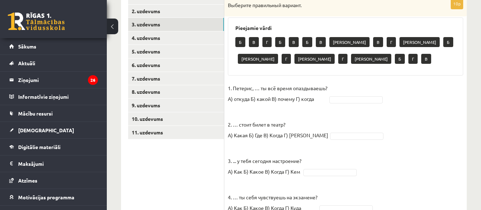
scroll to position [170, 0]
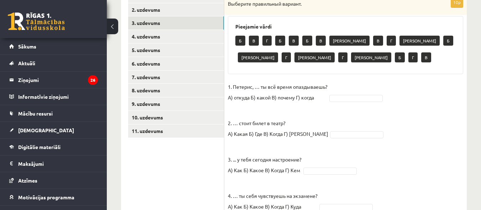
click at [274, 97] on p "1. Петерис, … ты всё время опаздываешь? А) откуда Б) какой В) почему Г) когда" at bounding box center [278, 91] width 100 height 21
click at [253, 40] on p "В" at bounding box center [254, 41] width 10 height 10
drag, startPoint x: 255, startPoint y: 41, endPoint x: 269, endPoint y: 40, distance: 13.9
click at [256, 34] on div "Б В Г Б В Б В А В Г А Б А Г А Г А Б Г В" at bounding box center [345, 49] width 220 height 33
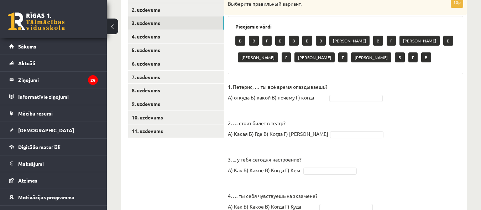
click at [328, 66] on div "Б В Г Б В Б В А В Г А Б А Г А Г А Б Г В" at bounding box center [345, 49] width 220 height 33
click at [255, 86] on p "1. Петерис, … ты всё время опаздываешь? А) откуда Б) какой В) почему Г) когда" at bounding box center [278, 91] width 100 height 21
click at [258, 86] on p "1. Петерис, … ты всё время опаздываешь? А) откуда Б) какой В) почему Г) когда" at bounding box center [278, 91] width 100 height 21
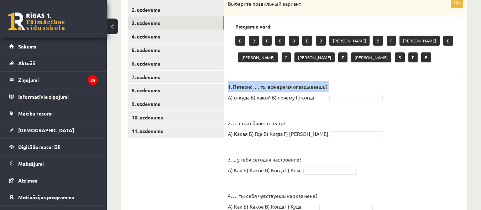
click at [258, 86] on p "1. Петерис, … ты всё время опаздываешь? А) откуда Б) какой В) почему Г) когда" at bounding box center [278, 91] width 100 height 21
click at [257, 86] on p "1. Петерис, … ты всё время опаздываешь? А) откуда Б) какой В) почему Г) когда" at bounding box center [278, 91] width 100 height 21
click at [258, 86] on p "1. Петерис, … ты всё время опаздываешь? А) откуда Б) какой В) почему Г) когда" at bounding box center [278, 91] width 100 height 21
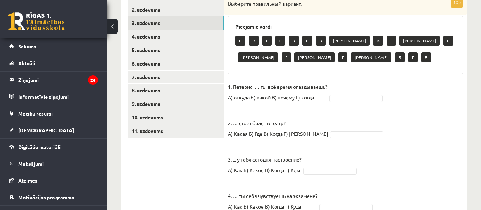
click at [253, 40] on p "В" at bounding box center [254, 41] width 10 height 10
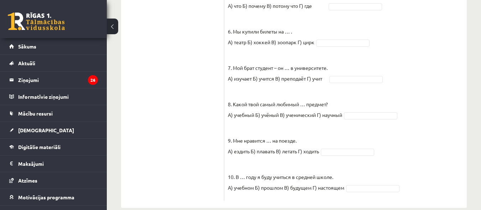
scroll to position [420, 0]
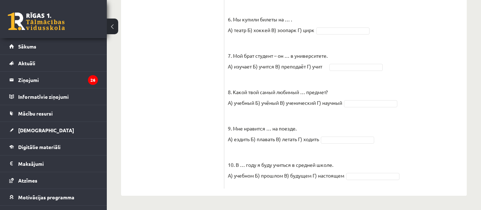
click at [243, 166] on p "10. В … году я буду учиться в средней школе. А) учебном Б) прошлом В) будущем Г…" at bounding box center [286, 165] width 116 height 32
click at [232, 175] on p "10. В … году я буду учиться в средней школе. А) учебном Б) прошлом В) будущем Г…" at bounding box center [286, 165] width 116 height 32
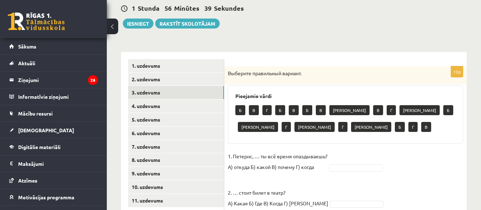
scroll to position [99, 0]
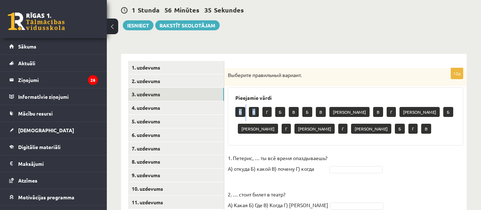
click at [242, 114] on div "Б В Г Б В Б В А В Г А Б А Г А Г А Б Г В" at bounding box center [345, 120] width 220 height 33
click at [265, 105] on div "Б В Г Б В Б В А В Г А Б А Г А Г А Б Г В" at bounding box center [345, 120] width 220 height 33
click at [254, 111] on p "В" at bounding box center [254, 112] width 10 height 10
drag, startPoint x: 267, startPoint y: 170, endPoint x: 230, endPoint y: 170, distance: 37.8
click at [230, 170] on p "1. Петерис, … ты всё время опаздываешь? А) откуда Б) какой В) почему Г) когда" at bounding box center [278, 162] width 100 height 21
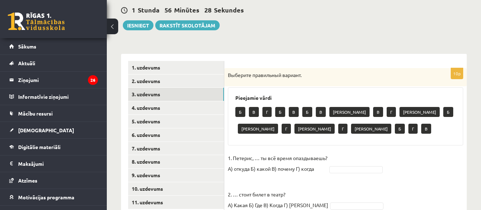
drag, startPoint x: 253, startPoint y: 178, endPoint x: 270, endPoint y: 171, distance: 18.2
click at [279, 168] on p "1. Петерис, … ты всё время опаздываешь? А) откуда Б) какой В) почему Г) когда" at bounding box center [278, 162] width 100 height 21
copy p "почему"
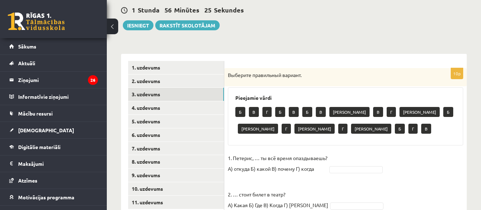
click at [259, 159] on p "1. Петерис, … ты всё время опаздываешь? А) откуда Б) какой В) почему Г) когда" at bounding box center [278, 162] width 100 height 21
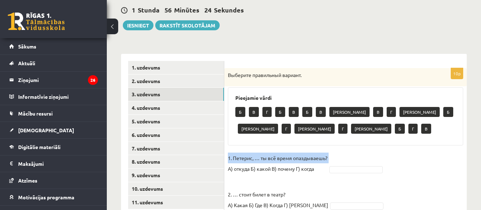
click at [259, 159] on p "1. Петерис, … ты всё время опаздываешь? А) откуда Б) какой В) почему Г) когда" at bounding box center [278, 162] width 100 height 21
drag, startPoint x: 259, startPoint y: 158, endPoint x: 282, endPoint y: 141, distance: 29.2
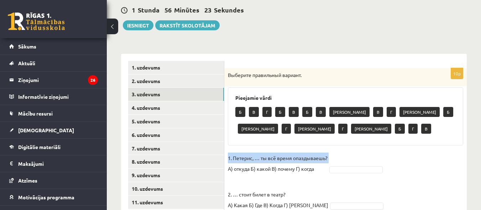
click at [259, 157] on p "1. Петерис, … ты всё время опаздываешь? А) откуда Б) какой В) почему Г) когда" at bounding box center [278, 162] width 100 height 21
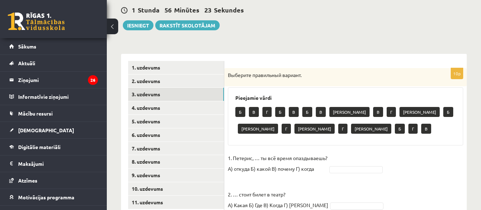
click at [286, 137] on div "Б В Г Б В Б В А В Г А Б А Г А Г А Б Г В" at bounding box center [345, 120] width 220 height 33
click at [258, 155] on p "1. Петерис, … ты всё время опаздываешь? А) откуда Б) какой В) почему Г) когда" at bounding box center [278, 162] width 100 height 21
drag, startPoint x: 258, startPoint y: 156, endPoint x: 249, endPoint y: 152, distance: 10.1
click at [245, 156] on p "1. Петерис, … ты всё время опаздываешь? А) откуда Б) какой В) почему Г) когда" at bounding box center [278, 162] width 100 height 21
click at [256, 158] on p "1. Петерис, … ты всё время опаздываешь? А) откуда Б) какой В) почему Г) когда" at bounding box center [278, 162] width 100 height 21
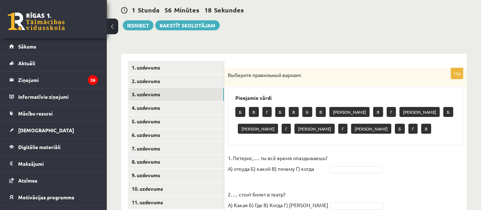
click at [255, 159] on p "1. Петерис, … ты всё время опаздываешь? А) откуда Б) какой В) почему Г) когда" at bounding box center [278, 162] width 100 height 21
click at [334, 131] on div "Б В Г Б В Б В А В Г А Б А Г А Г А Б Г В" at bounding box center [345, 120] width 220 height 33
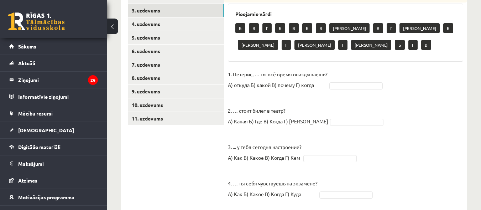
scroll to position [170, 0]
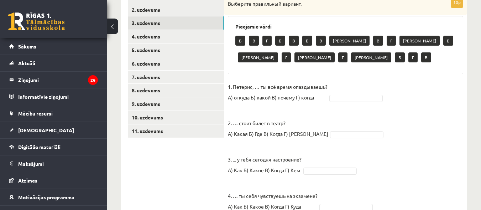
click at [237, 160] on p "3. ... у тебя [DATE] настроение? А) Как Б) Какое В) Когда Г) Кем" at bounding box center [265, 159] width 74 height 32
click at [234, 160] on p "3. ... у тебя [DATE] настроение? А) Как Б) Какое В) Когда Г) Кем" at bounding box center [265, 159] width 74 height 32
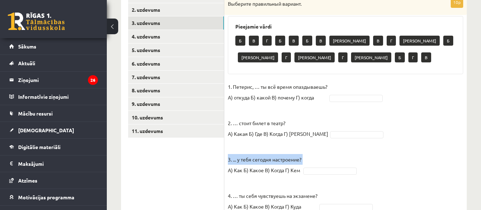
click at [234, 160] on p "3. ... у тебя [DATE] настроение? А) Как Б) Какое В) Когда Г) Кем" at bounding box center [265, 159] width 74 height 32
click at [236, 160] on p "3. ... у тебя [DATE] настроение? А) Как Б) Какое В) Когда Г) Кем" at bounding box center [265, 159] width 74 height 32
click at [237, 160] on p "3. ... у тебя [DATE] настроение? А) Как Б) Какое В) Когда Г) Кем" at bounding box center [265, 159] width 74 height 32
click at [238, 161] on p "3. ... у тебя [DATE] настроение? А) Как Б) Какое В) Когда Г) Кем" at bounding box center [265, 159] width 74 height 32
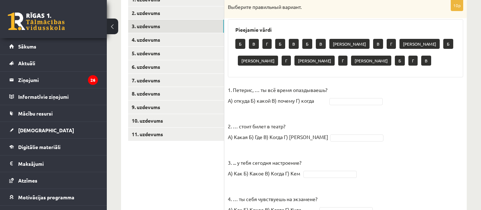
scroll to position [178, 0]
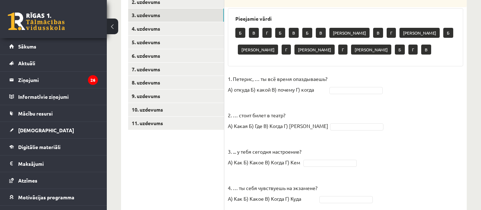
click at [255, 79] on p "1. Петерис, … ты всё время опаздываешь? А) откуда Б) какой В) почему Г) когда" at bounding box center [278, 83] width 100 height 21
click at [255, 32] on p "В" at bounding box center [254, 33] width 10 height 10
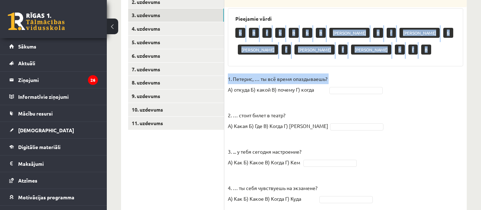
drag, startPoint x: 255, startPoint y: 32, endPoint x: 281, endPoint y: 54, distance: 33.6
click at [284, 70] on div "10p Выберите правильный вариант. Pieejamie vārdi Б В Г Б В Б В А В Г А Б А Г А …" at bounding box center [345, 209] width 243 height 441
click at [317, 40] on div "Б В Г Б В Б В А В Г А Б А Г А Г А Б Г В" at bounding box center [345, 41] width 220 height 33
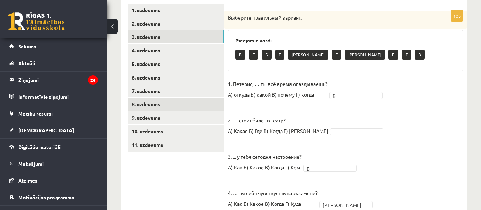
scroll to position [118, 0]
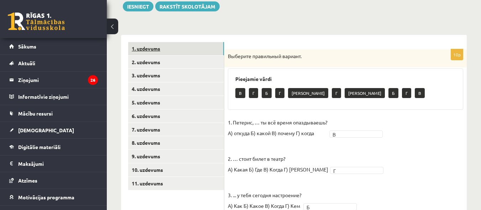
click at [154, 52] on link "1. uzdevums" at bounding box center [176, 48] width 96 height 13
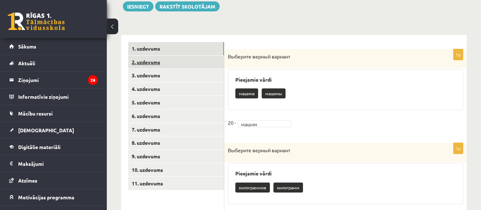
click at [142, 62] on link "2. uzdevums" at bounding box center [176, 62] width 96 height 13
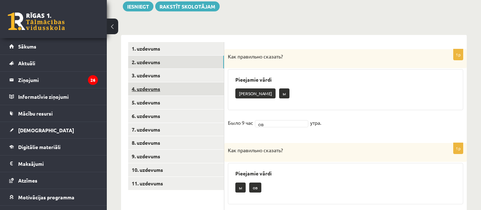
click at [146, 89] on link "4. uzdevums" at bounding box center [176, 88] width 96 height 13
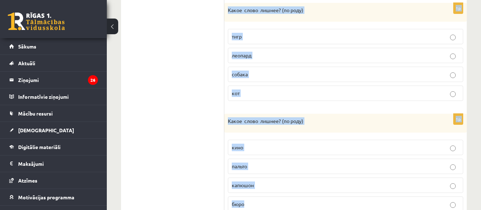
scroll to position [525, 0]
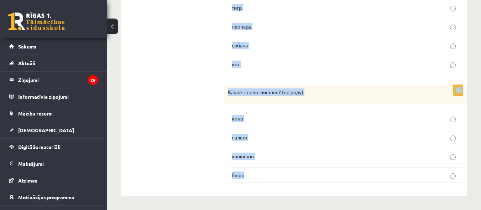
drag, startPoint x: 229, startPoint y: 55, endPoint x: 282, endPoint y: 206, distance: 159.9
copy form "Какое слово лишнее? ( по родy) пальто платье шапка мыло 1p Какое слово лишнее? …"
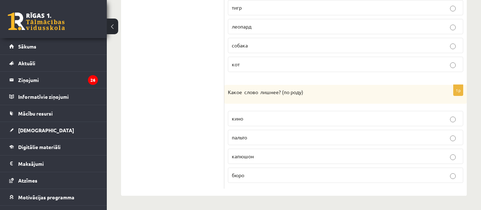
drag, startPoint x: 148, startPoint y: 67, endPoint x: 156, endPoint y: 68, distance: 8.3
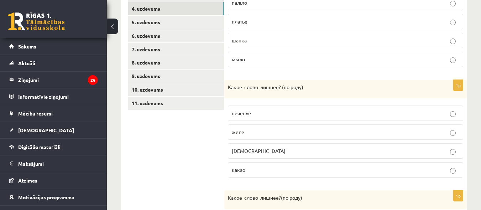
scroll to position [134, 0]
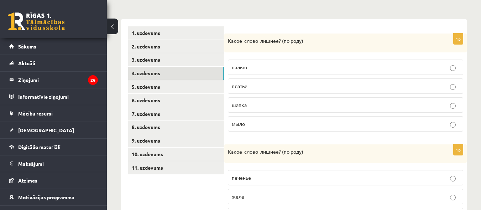
click at [252, 106] on p "шапка" at bounding box center [346, 104] width 228 height 7
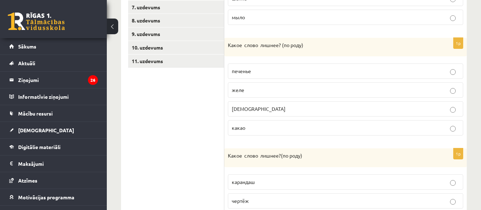
scroll to position [240, 0]
click at [263, 112] on p "[DEMOGRAPHIC_DATA]" at bounding box center [346, 108] width 228 height 7
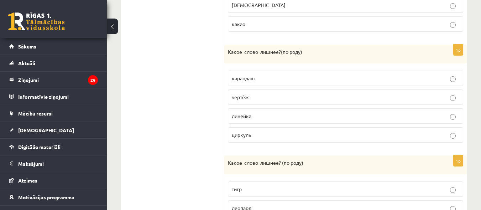
scroll to position [347, 0]
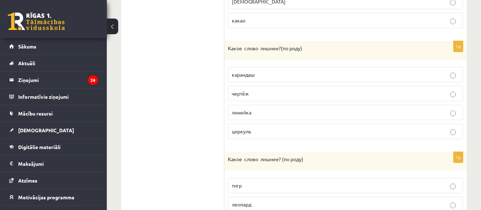
click at [266, 115] on p "линейка" at bounding box center [346, 112] width 228 height 7
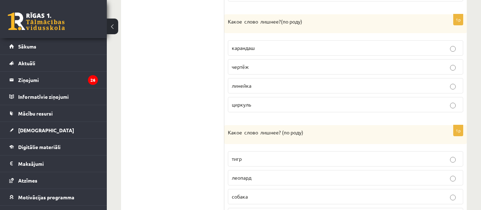
scroll to position [419, 0]
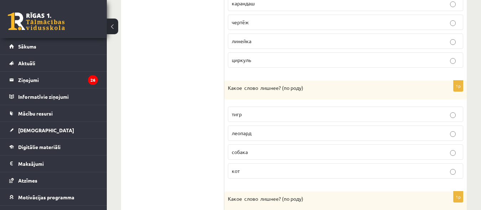
click at [260, 154] on p "собака" at bounding box center [346, 151] width 228 height 7
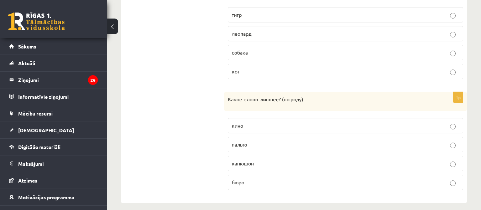
scroll to position [525, 0]
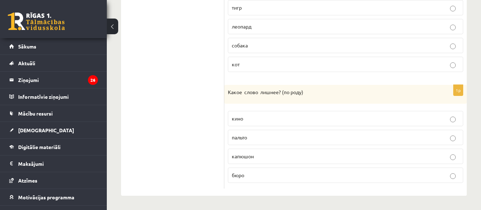
click at [269, 160] on label "капюшон" at bounding box center [345, 156] width 235 height 15
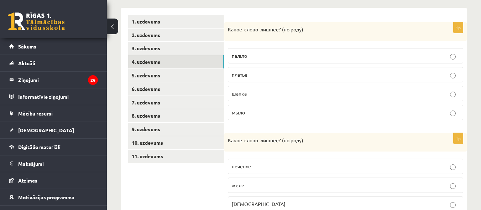
scroll to position [134, 0]
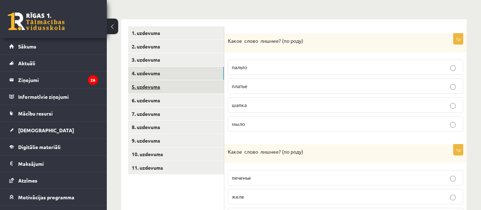
click at [145, 86] on link "5. uzdevums" at bounding box center [176, 86] width 96 height 13
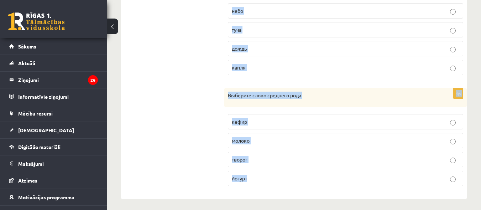
scroll to position [524, 0]
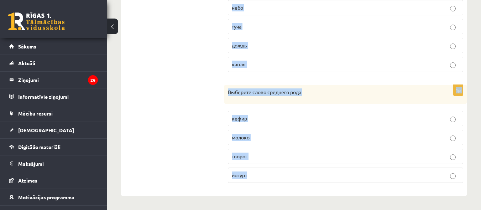
drag, startPoint x: 229, startPoint y: 40, endPoint x: 275, endPoint y: 211, distance: 177.1
copy form "Выберите слово среднего рода булочка печенье ватрушка вафля 1p Выберите слово с…"
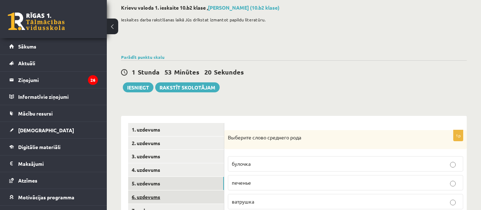
scroll to position [142, 0]
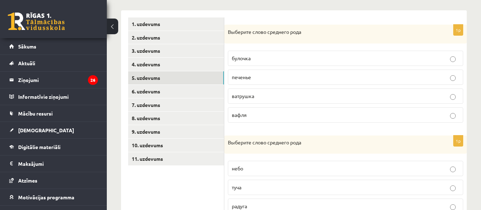
click at [252, 80] on p "печенье" at bounding box center [346, 76] width 228 height 7
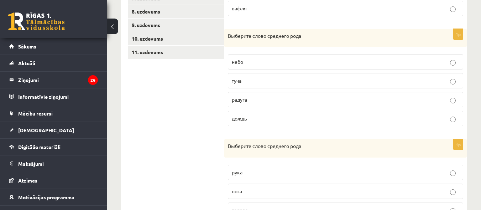
scroll to position [249, 0]
click at [245, 65] on p "небо" at bounding box center [346, 61] width 228 height 7
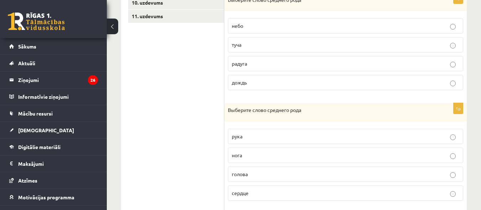
scroll to position [321, 0]
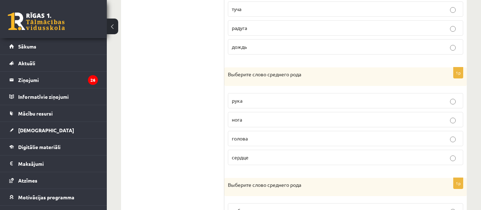
click at [257, 156] on p "сердце" at bounding box center [346, 157] width 228 height 7
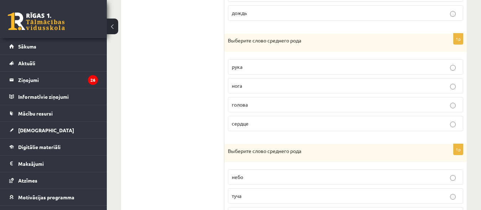
scroll to position [427, 0]
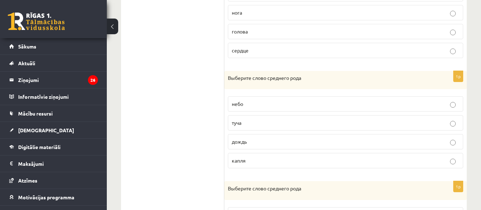
click at [258, 102] on p "небо" at bounding box center [346, 103] width 228 height 7
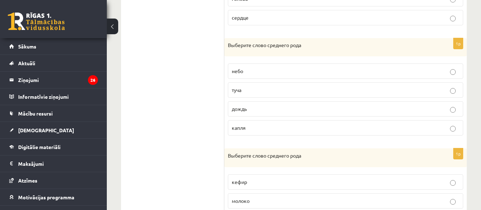
scroll to position [524, 0]
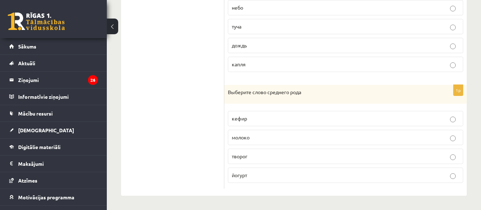
click at [256, 139] on p "молоко" at bounding box center [346, 137] width 228 height 7
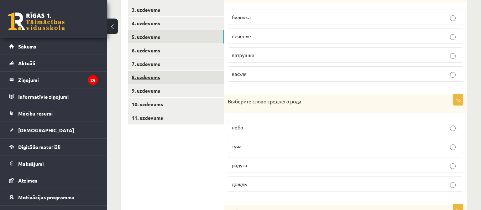
scroll to position [168, 0]
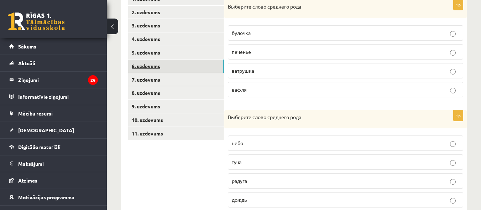
click at [146, 67] on link "6. uzdevums" at bounding box center [176, 65] width 96 height 13
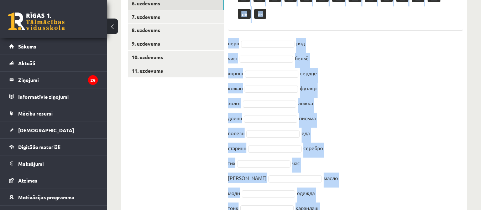
scroll to position [308, 0]
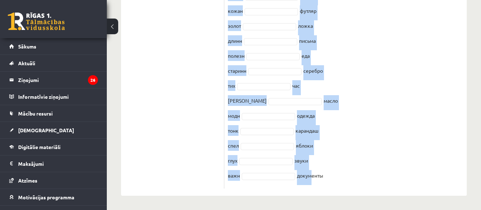
drag, startPoint x: 231, startPoint y: 42, endPoint x: 310, endPoint y: 222, distance: 197.0
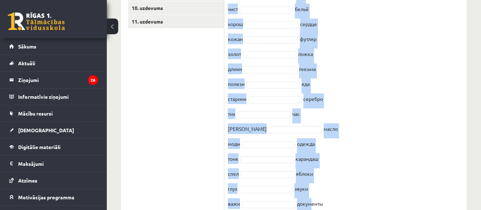
scroll to position [0, 0]
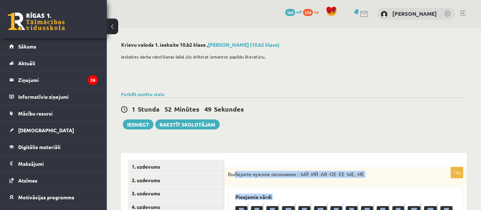
drag, startPoint x: 323, startPoint y: 176, endPoint x: 229, endPoint y: 176, distance: 93.7
copy div "Loremips dolors ametconse : -AD -EL -SE -DO -EI -TE, -IN Utlaboree dolor ma al …"
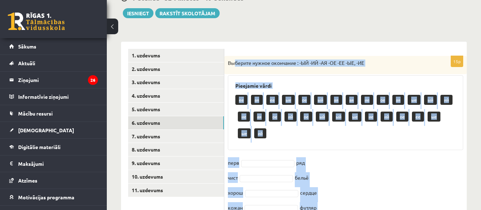
scroll to position [142, 0]
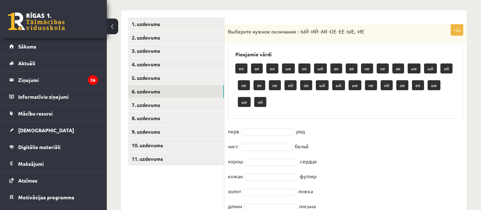
click at [194, 189] on ul "1. uzdevums 2. uzdevums 3. uzdevums 4. uzdevums 5. uzdevums 6. uzdevums 7. uzde…" at bounding box center [176, 185] width 96 height 336
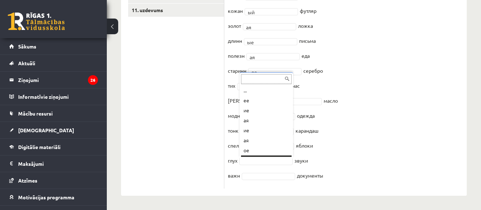
scroll to position [9, 0]
click at [254, 171] on fieldset "перв ый ** ряд чист ое ** бельё хорош ее ** сердце кожан ый ** футляр золот ая …" at bounding box center [345, 72] width 235 height 224
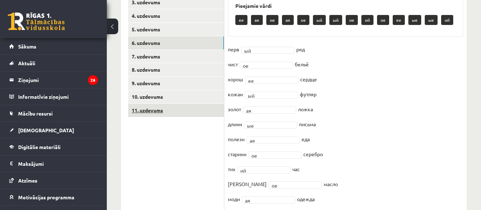
scroll to position [168, 0]
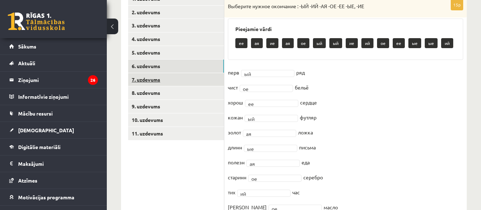
click at [139, 81] on link "7. uzdevums" at bounding box center [176, 79] width 96 height 13
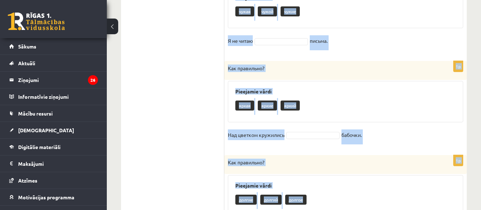
scroll to position [906, 0]
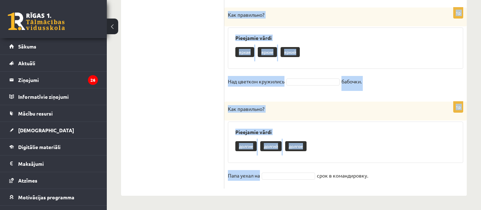
drag, startPoint x: 231, startPoint y: 5, endPoint x: 265, endPoint y: 179, distance: 176.8
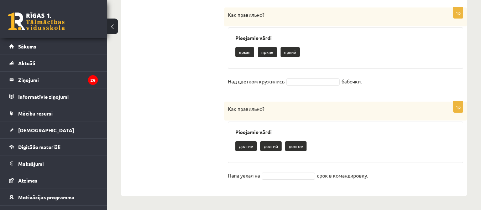
drag, startPoint x: 247, startPoint y: 175, endPoint x: 279, endPoint y: 191, distance: 36.0
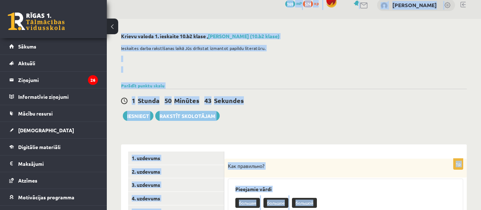
scroll to position [0, 0]
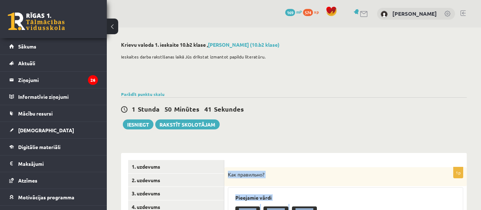
drag, startPoint x: 369, startPoint y: 177, endPoint x: 228, endPoint y: 176, distance: 140.7
copy form "Lor ipsumdolo? Sitametco adipi elitsed doeiusm tempori Utl etdolor magnaa enima…"
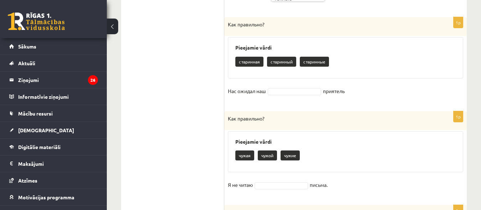
scroll to position [712, 0]
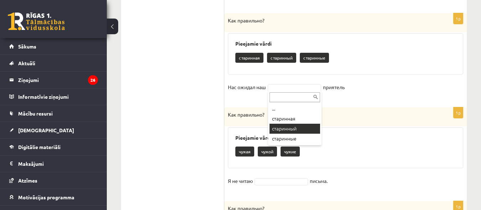
drag, startPoint x: 305, startPoint y: 130, endPoint x: 304, endPoint y: 126, distance: 3.6
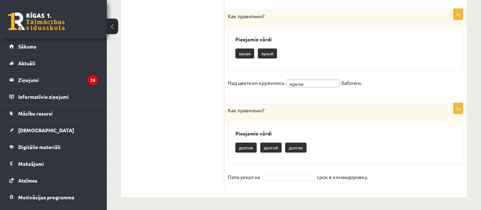
scroll to position [906, 0]
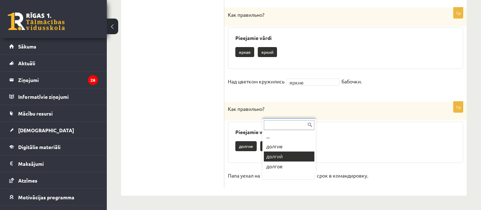
drag, startPoint x: 287, startPoint y: 156, endPoint x: 228, endPoint y: 59, distance: 113.1
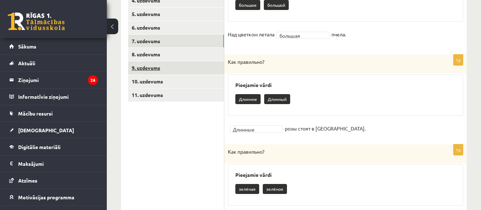
scroll to position [194, 0]
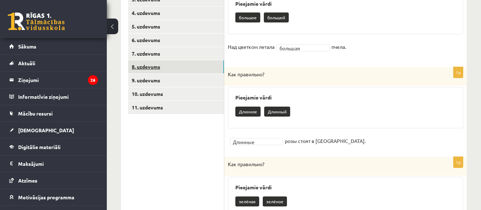
click at [151, 67] on link "8. uzdevums" at bounding box center [176, 66] width 96 height 13
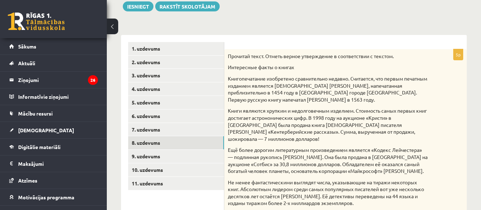
scroll to position [53, 0]
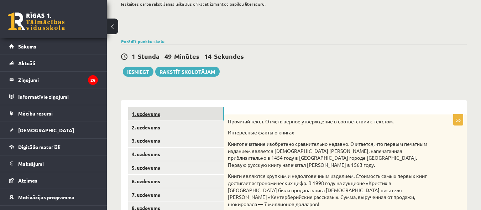
click at [145, 114] on link "1. uzdevums" at bounding box center [176, 113] width 96 height 13
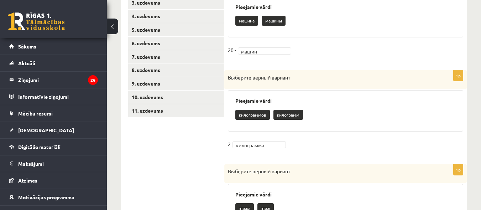
scroll to position [195, 0]
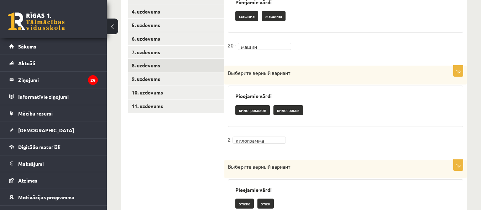
click at [145, 66] on link "8. uzdevums" at bounding box center [176, 65] width 96 height 13
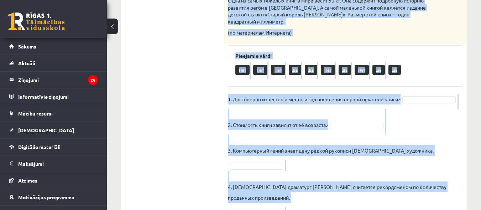
scroll to position [516, 0]
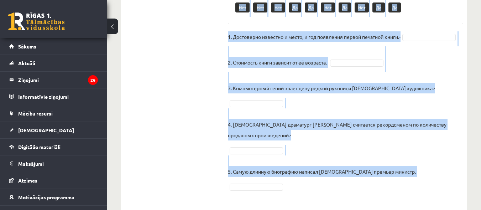
drag, startPoint x: 228, startPoint y: 156, endPoint x: 473, endPoint y: 174, distance: 245.0
copy div "Loremips dolor. Sitame consec adipiscinge s doeiusmodtem i utlabor. Etdolorema …"
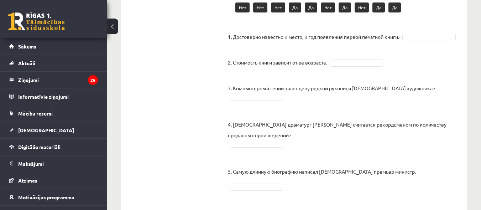
drag, startPoint x: 205, startPoint y: 87, endPoint x: 237, endPoint y: 87, distance: 31.7
drag, startPoint x: 357, startPoint y: 55, endPoint x: 360, endPoint y: 57, distance: 4.0
click at [422, 84] on fieldset "1. Достоверно известно и место, и год появления первой печатной книги.- Нет ***…" at bounding box center [345, 116] width 235 height 171
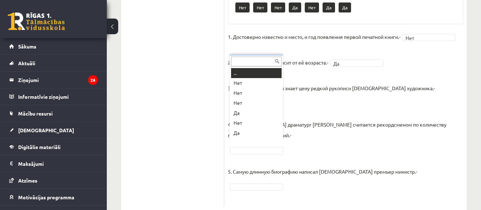
scroll to position [9, 0]
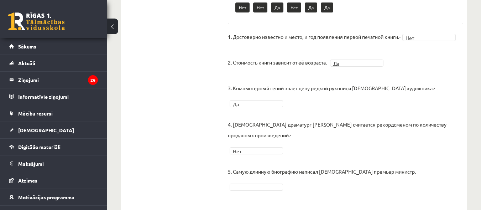
click at [244, 174] on fieldset "1. Достоверно известно и место, и год появления первой печатной книги.- Нет ***…" at bounding box center [345, 116] width 235 height 171
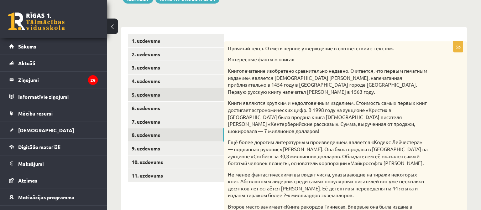
scroll to position [124, 0]
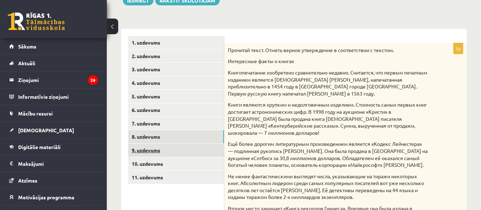
click at [156, 152] on link "9. uzdevums" at bounding box center [176, 150] width 96 height 13
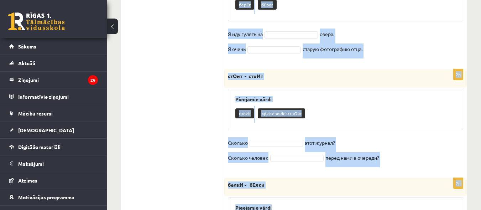
scroll to position [417, 0]
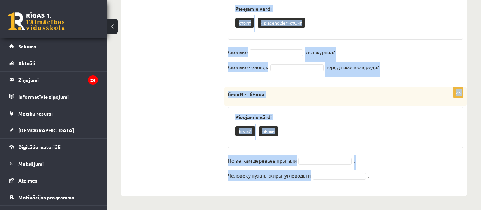
drag, startPoint x: 233, startPoint y: 39, endPoint x: 322, endPoint y: 196, distance: 180.1
copy form "Loremips dolorsitam conse! 7a eLits - doeIu Temporinc utlab eTdol magNa A enima…"
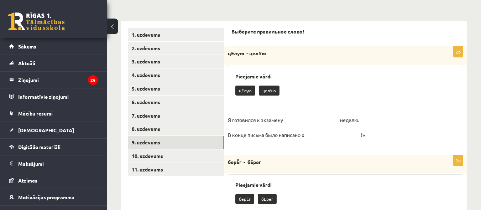
scroll to position [167, 0]
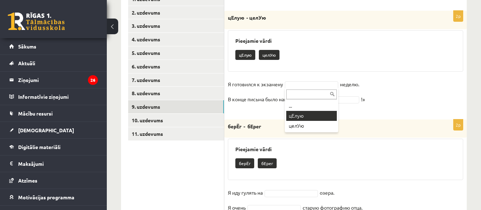
drag, startPoint x: 311, startPoint y: 114, endPoint x: 270, endPoint y: 55, distance: 71.8
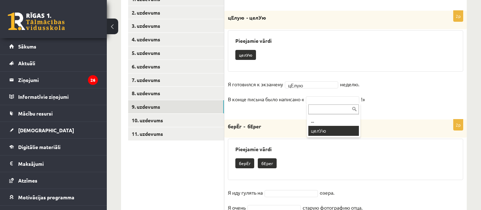
drag, startPoint x: 334, startPoint y: 130, endPoint x: 330, endPoint y: 123, distance: 8.4
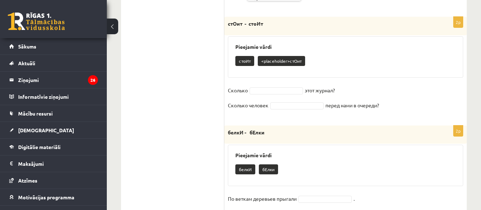
scroll to position [346, 0]
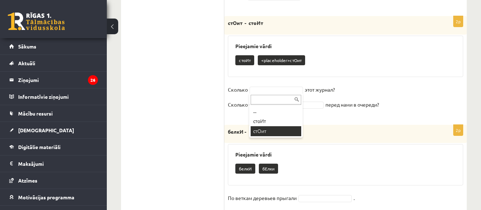
drag, startPoint x: 269, startPoint y: 133, endPoint x: 270, endPoint y: 118, distance: 14.3
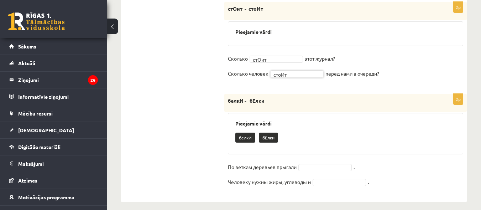
scroll to position [367, 0]
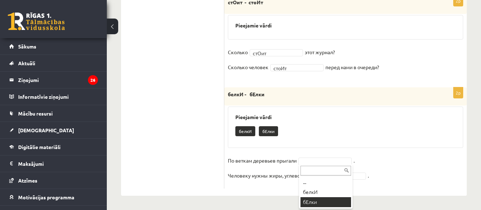
drag, startPoint x: 322, startPoint y: 203, endPoint x: 327, endPoint y: 184, distance: 19.2
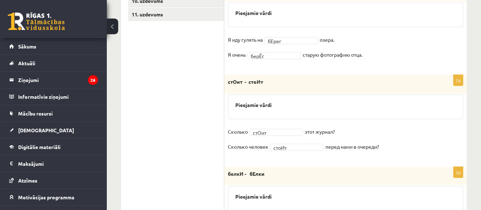
scroll to position [172, 0]
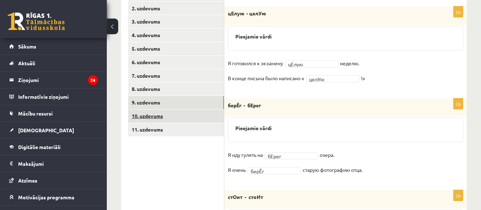
click at [157, 116] on link "10. uzdevums" at bounding box center [176, 115] width 96 height 13
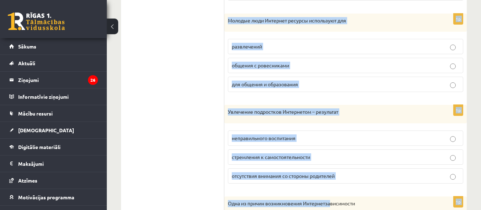
scroll to position [468, 0]
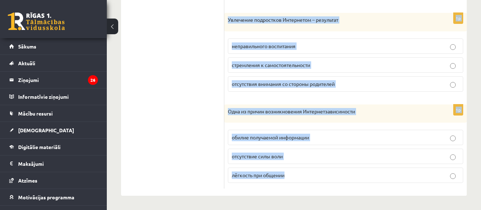
drag, startPoint x: 233, startPoint y: 26, endPoint x: 311, endPoint y: 193, distance: 185.2
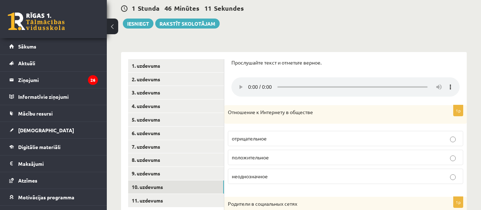
scroll to position [112, 0]
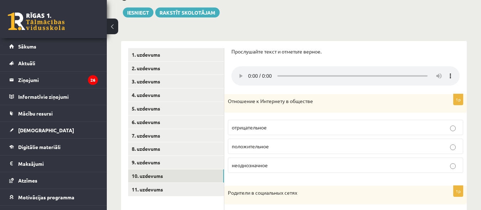
click at [275, 164] on p "неоднозначное" at bounding box center [346, 164] width 228 height 7
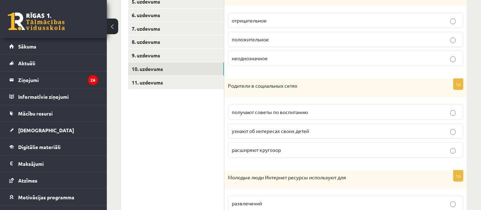
scroll to position [254, 0]
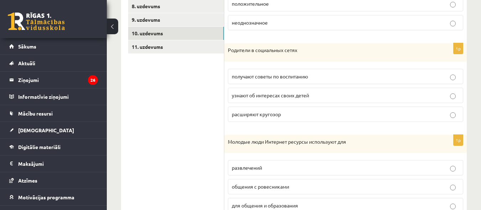
click at [302, 96] on span "узнают об интересах своих детей" at bounding box center [270, 95] width 77 height 6
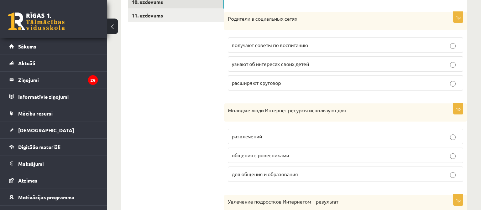
scroll to position [326, 0]
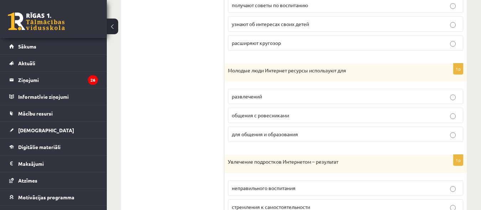
click at [277, 135] on span "для общения и образования" at bounding box center [265, 134] width 66 height 6
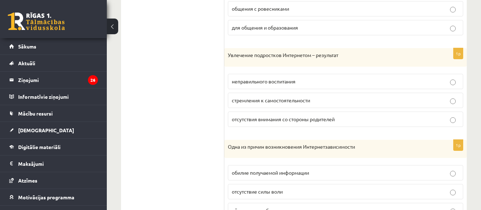
scroll to position [432, 0]
click at [307, 122] on p "отсутствия внимания со стороны родителей" at bounding box center [346, 118] width 228 height 7
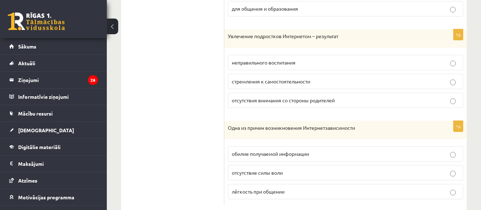
scroll to position [468, 0]
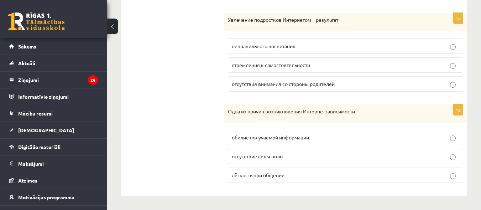
click at [284, 174] on span "лёгкость при общении" at bounding box center [258, 175] width 53 height 6
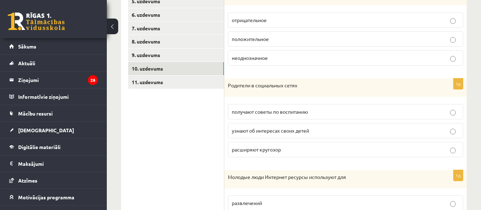
scroll to position [219, 0]
click at [144, 81] on link "11. uzdevums" at bounding box center [176, 82] width 96 height 13
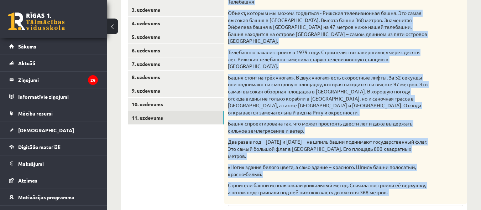
scroll to position [299, 0]
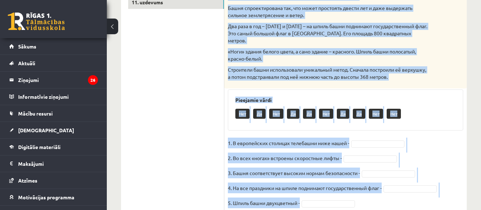
drag, startPoint x: 228, startPoint y: 67, endPoint x: 330, endPoint y: 196, distance: 164.6
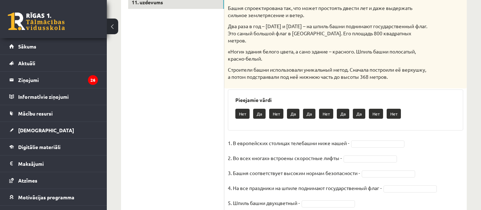
click at [155, 142] on ul "1. uzdevums 2. uzdevums 3. uzdevums 4. uzdevums 5. uzdevums 6. uzdevums 7. uzde…" at bounding box center [176, 38] width 96 height 355
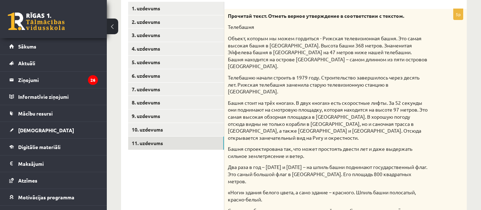
scroll to position [14, 0]
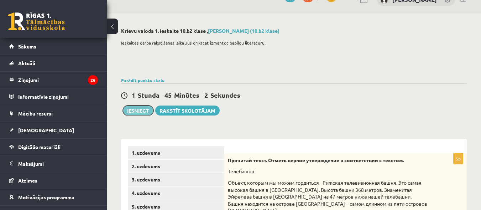
click at [139, 111] on button "Iesniegt" at bounding box center [138, 110] width 31 height 10
